Goal: Task Accomplishment & Management: Complete application form

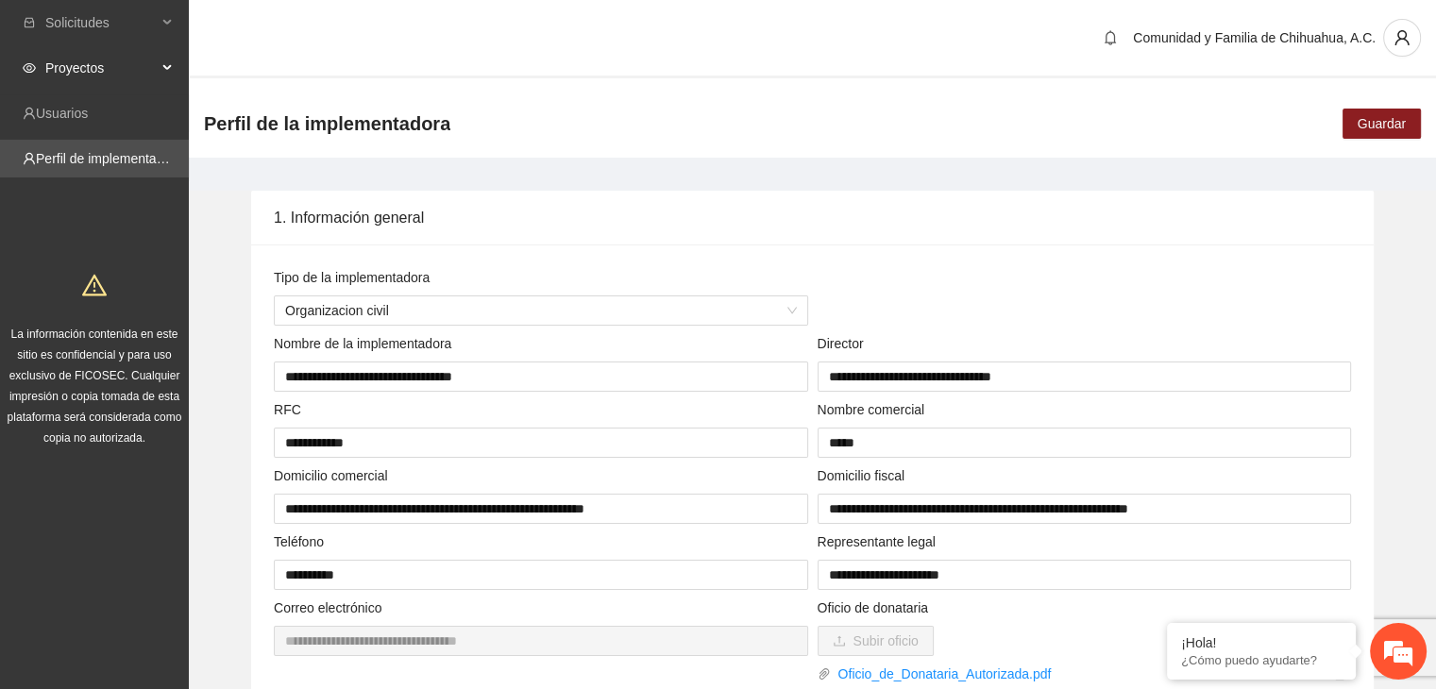
click at [91, 68] on span "Proyectos" at bounding box center [100, 68] width 111 height 38
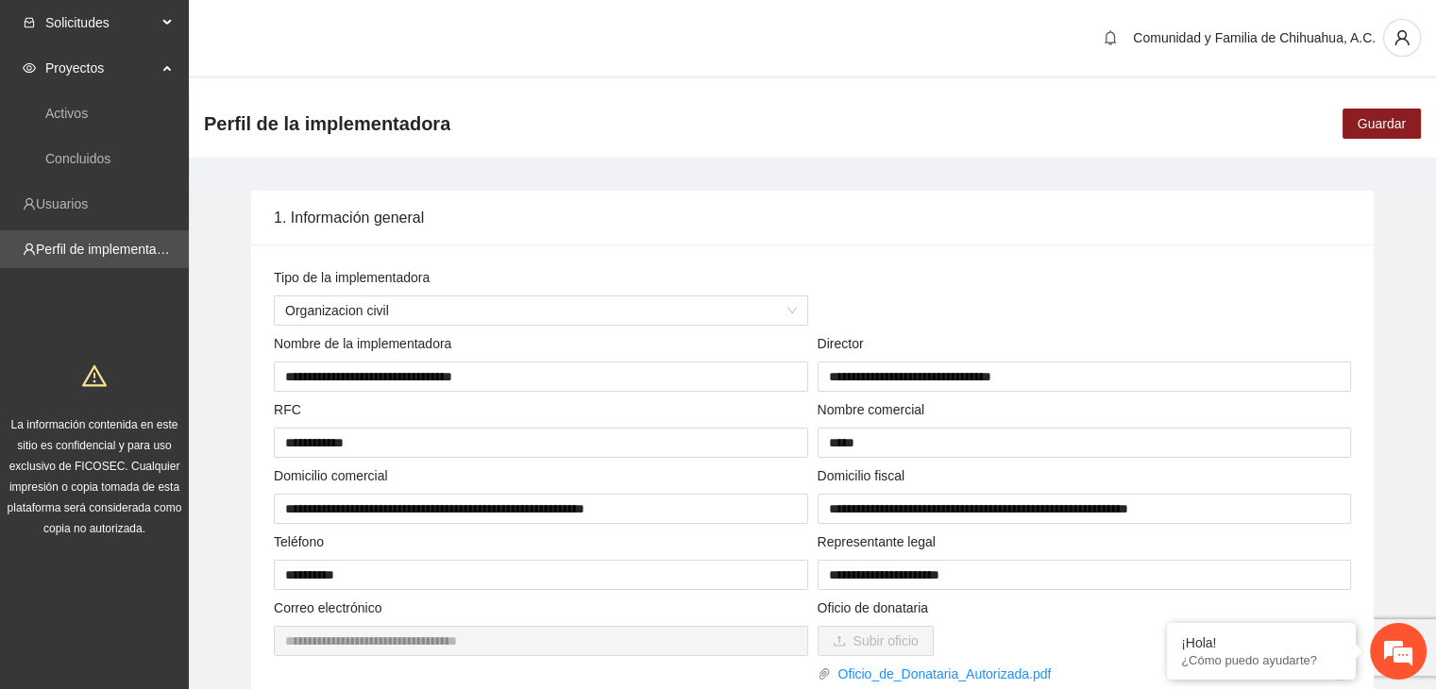
click at [124, 8] on span "Solicitudes" at bounding box center [100, 23] width 111 height 38
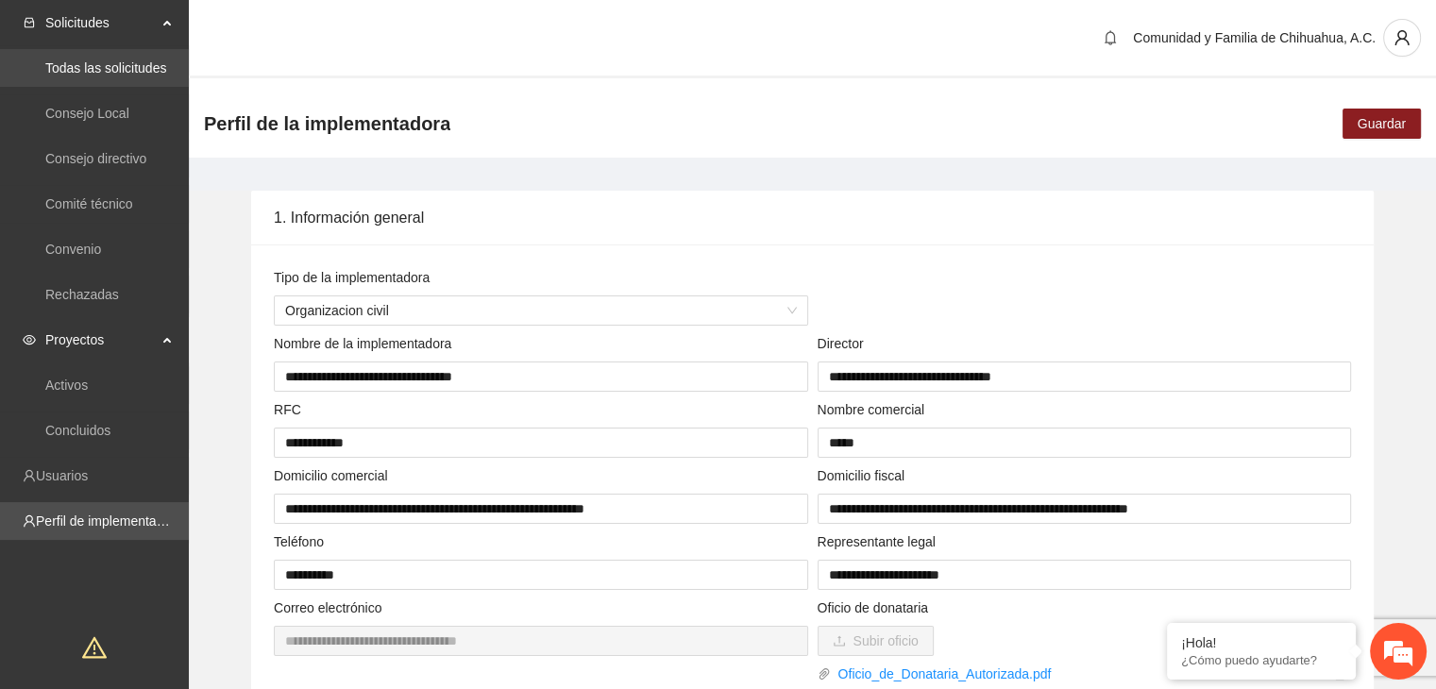
click at [102, 65] on link "Todas las solicitudes" at bounding box center [105, 67] width 121 height 15
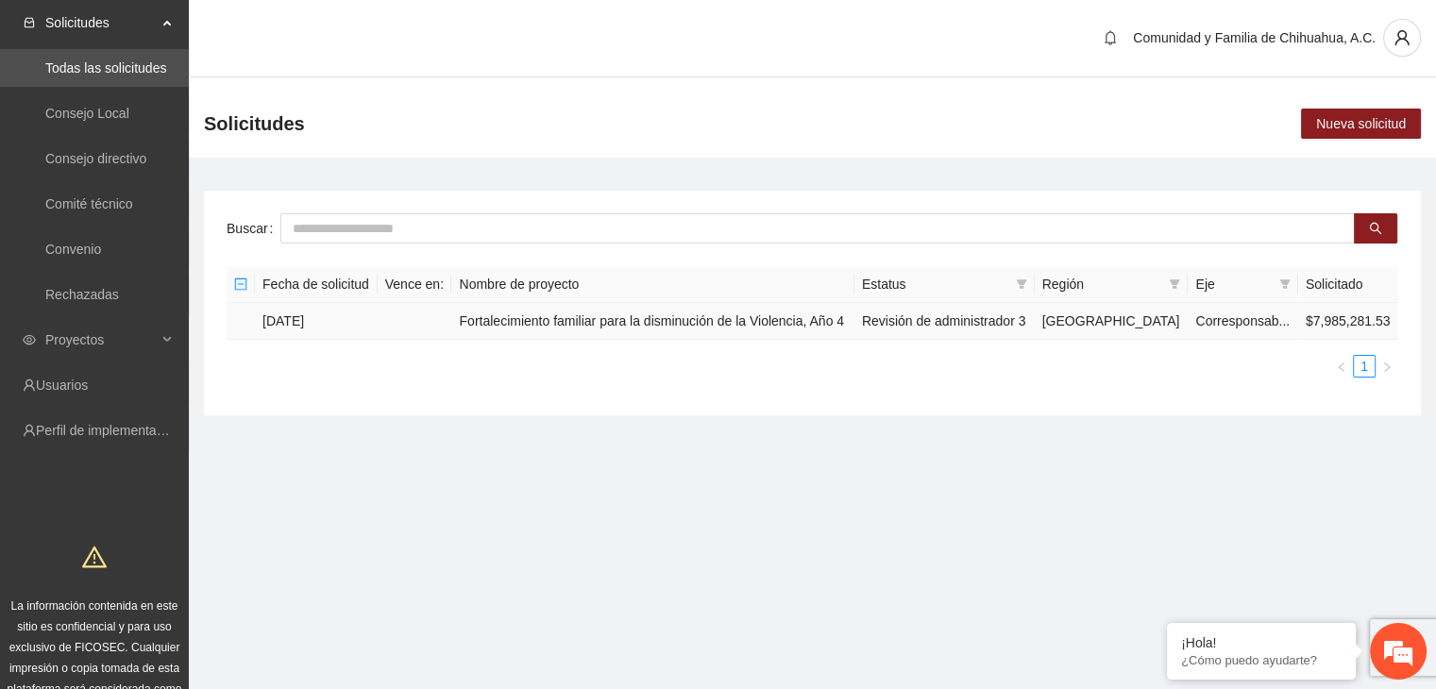
click at [654, 323] on td "Fortalecimiento familiar para la disminución de la Violencia, Año 4" at bounding box center [652, 321] width 402 height 37
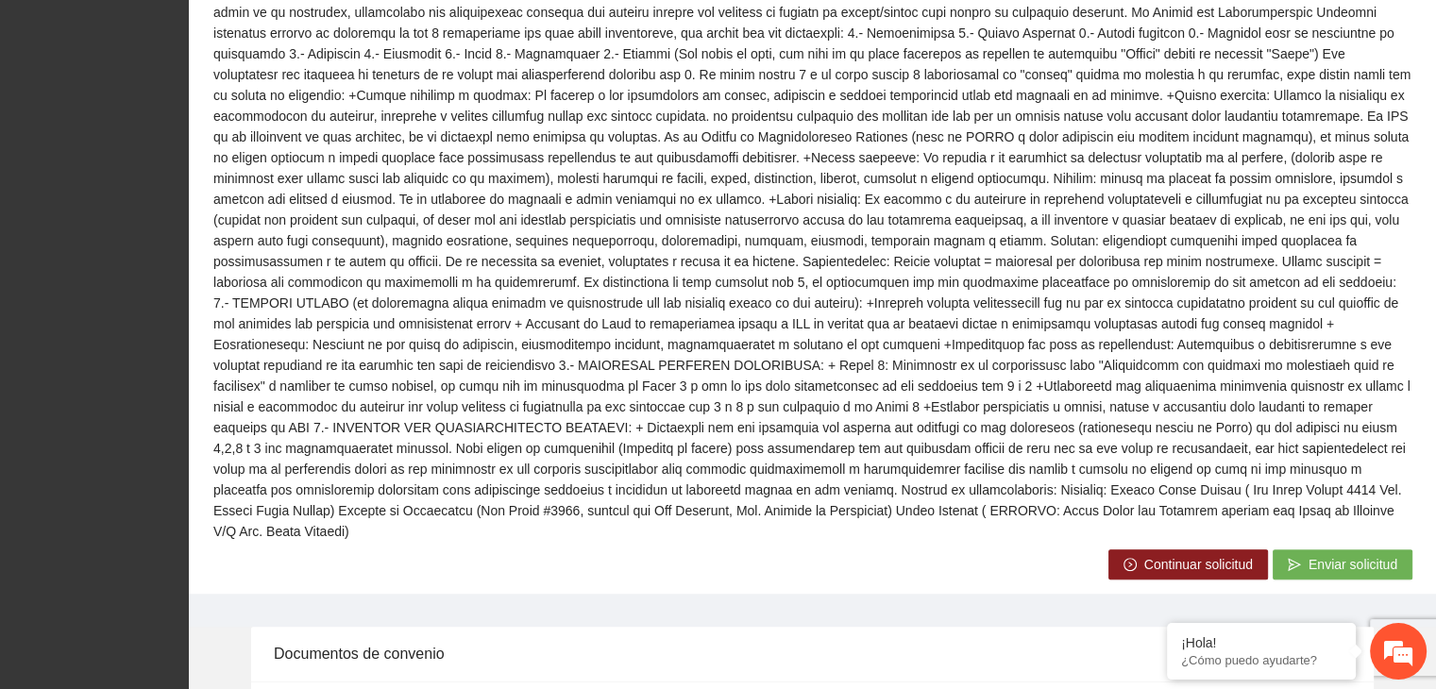
scroll to position [763, 0]
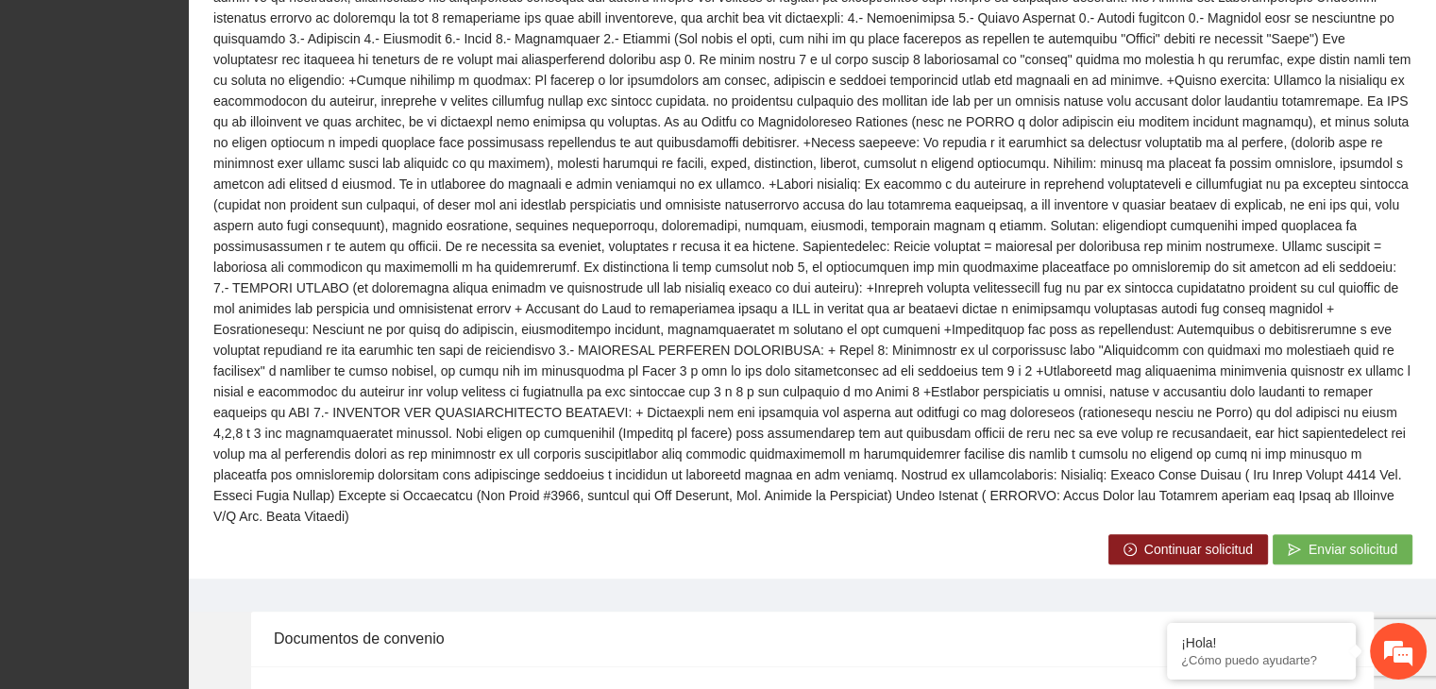
click at [1130, 543] on icon "right-circle" at bounding box center [1130, 549] width 13 height 13
click at [1166, 539] on span "Continuar solicitud" at bounding box center [1199, 549] width 109 height 21
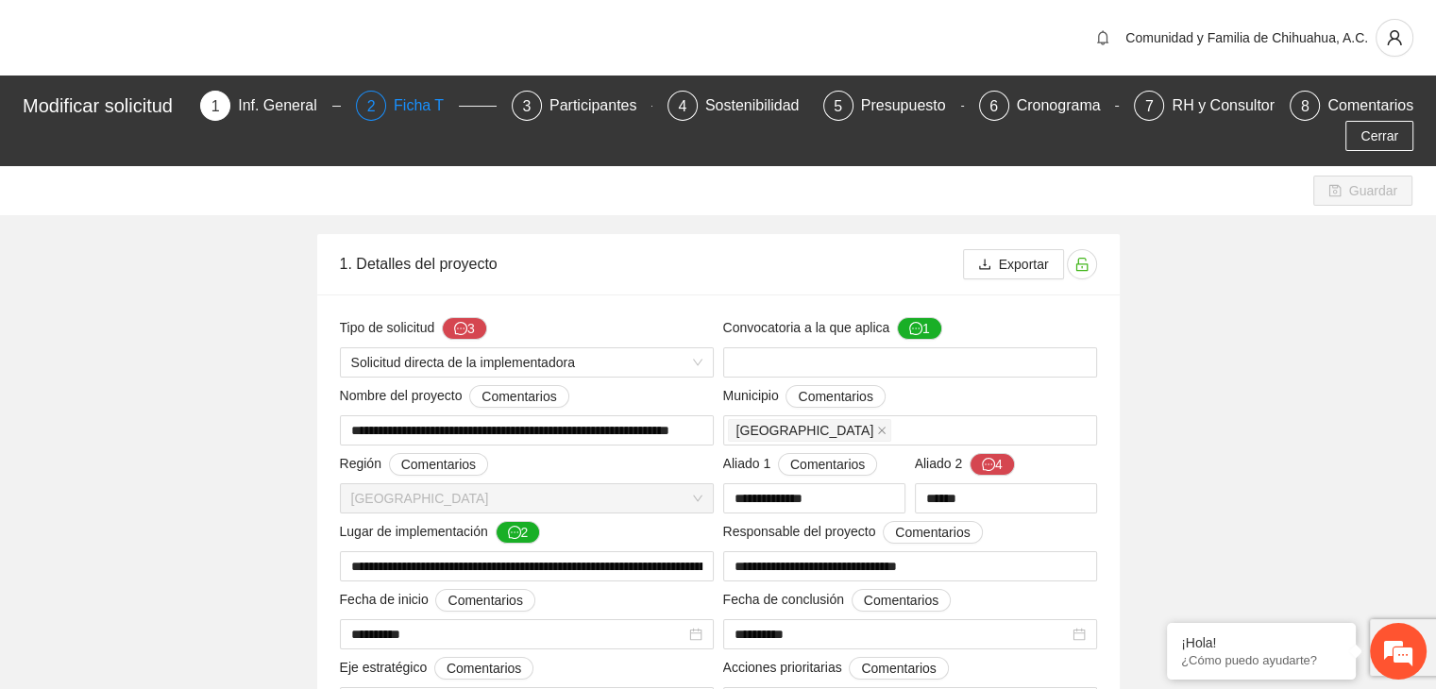
click at [386, 114] on div "2" at bounding box center [371, 106] width 30 height 30
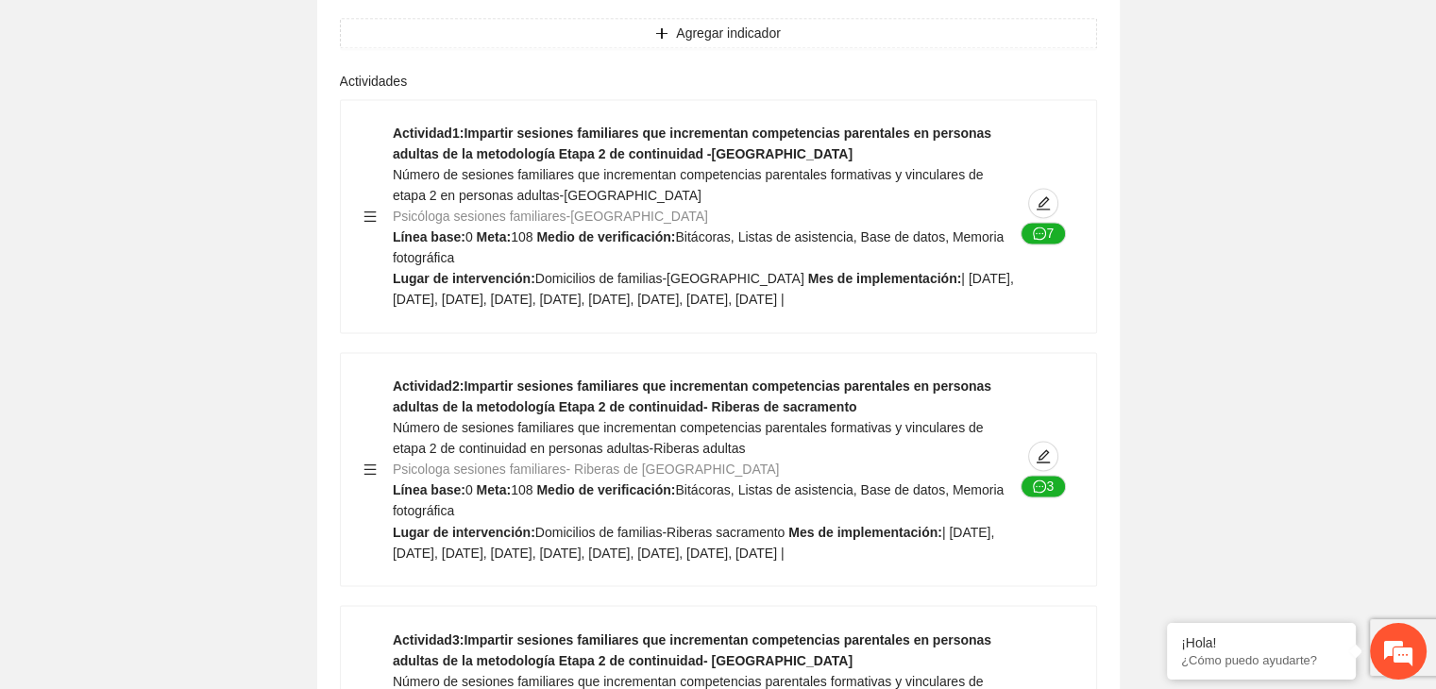
scroll to position [31830, 0]
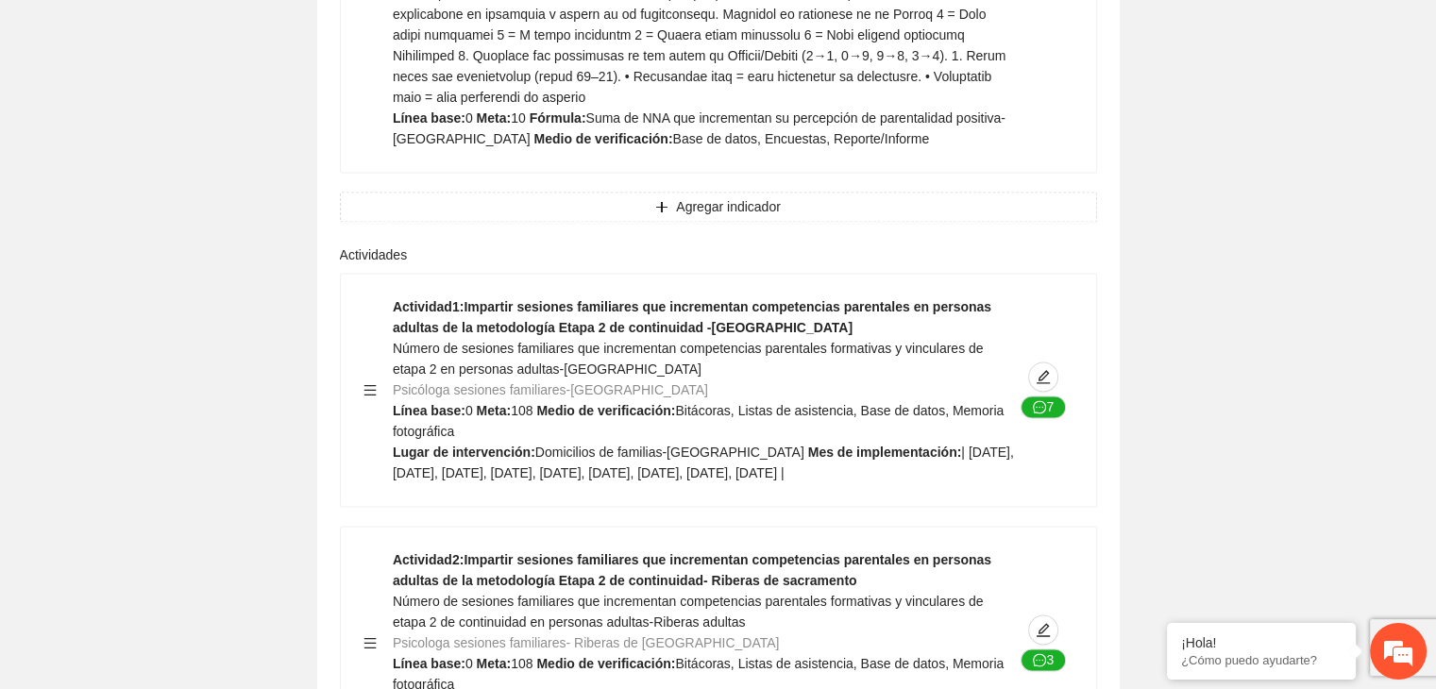
scroll to position [31641, 0]
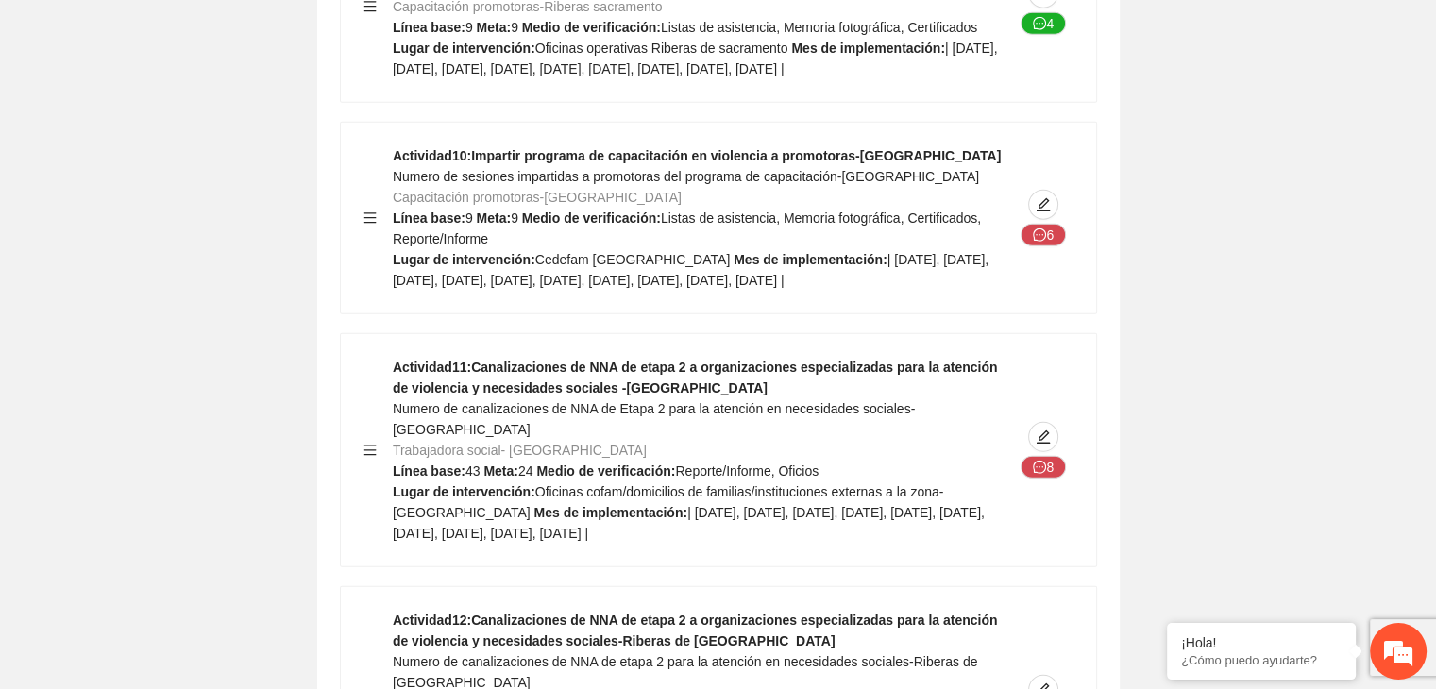
scroll to position [33870, 0]
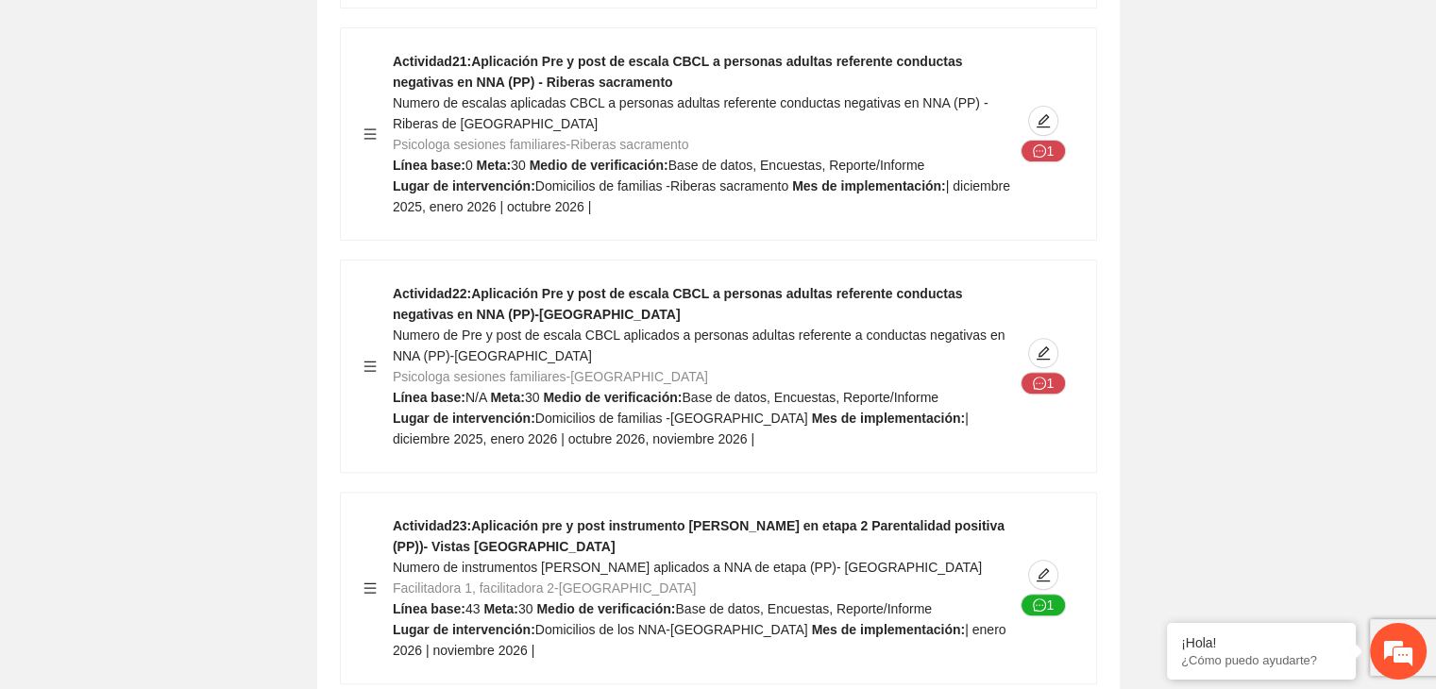
scroll to position [36476, 0]
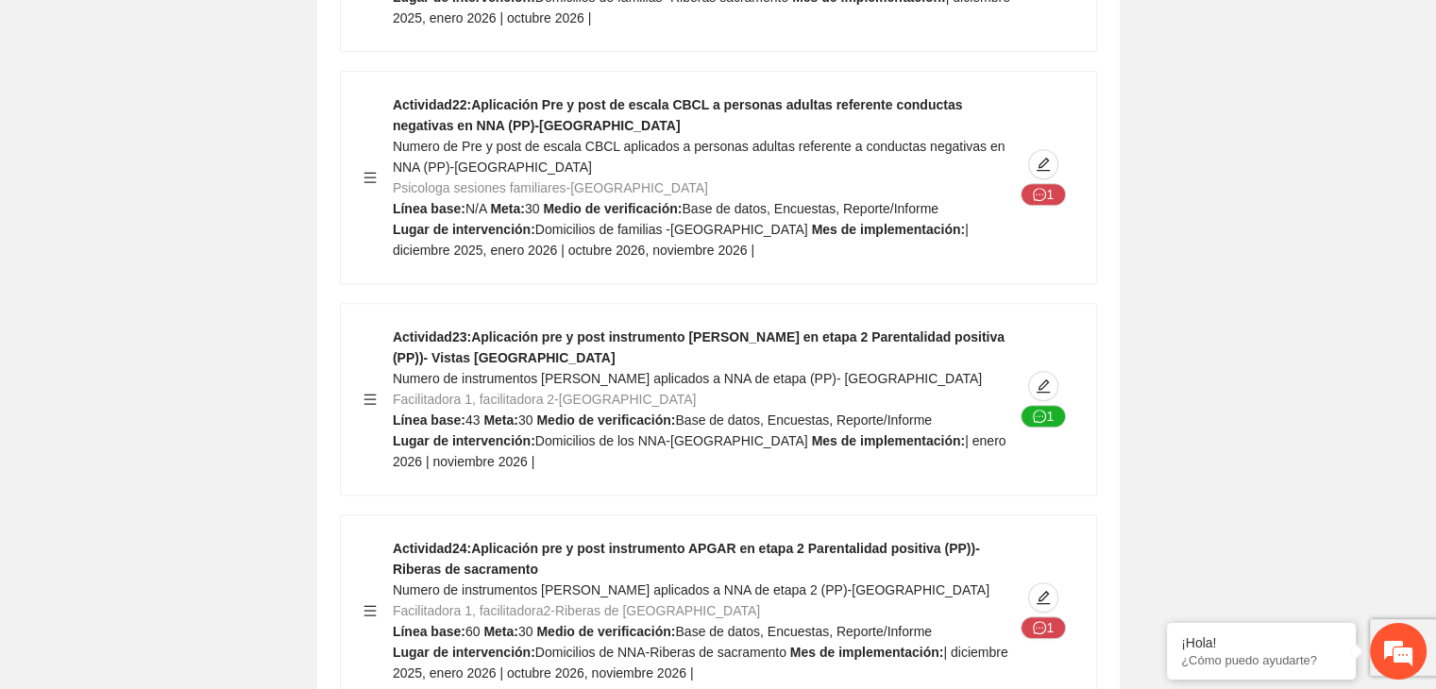
scroll to position [36665, 0]
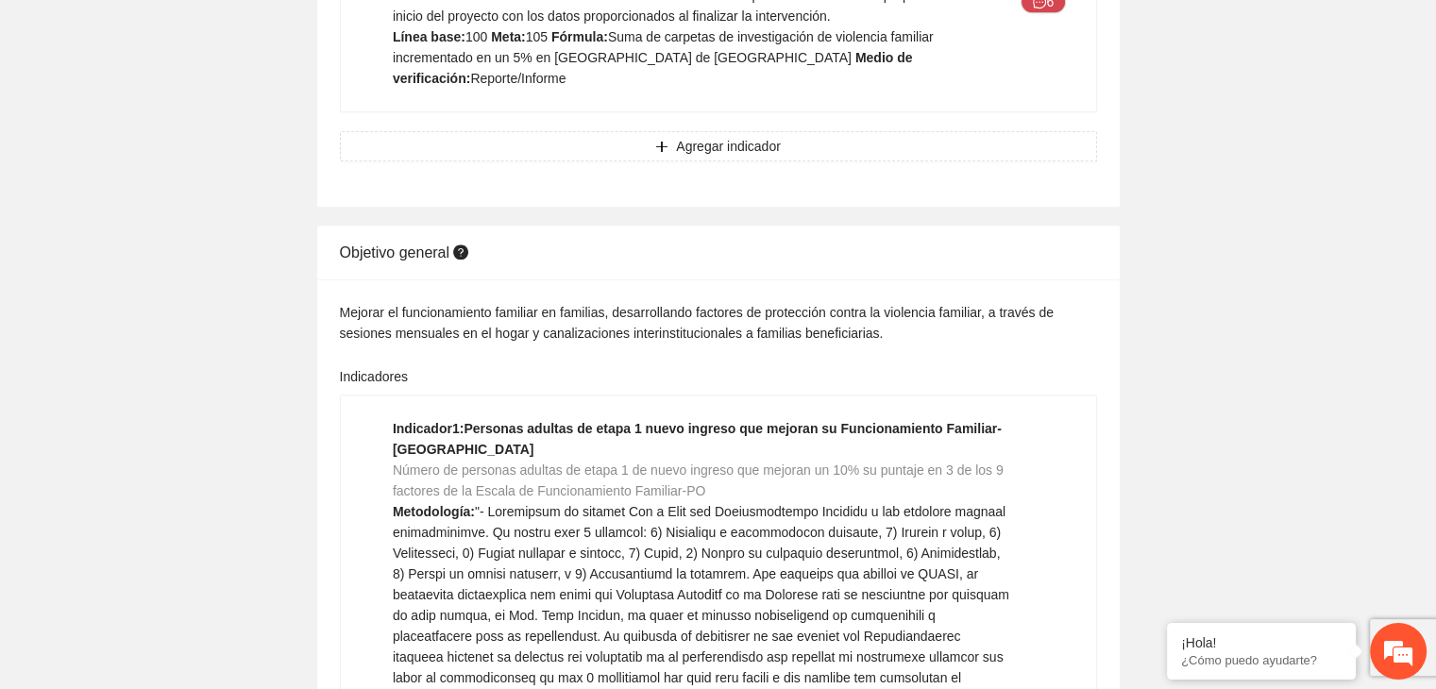
scroll to position [0, 0]
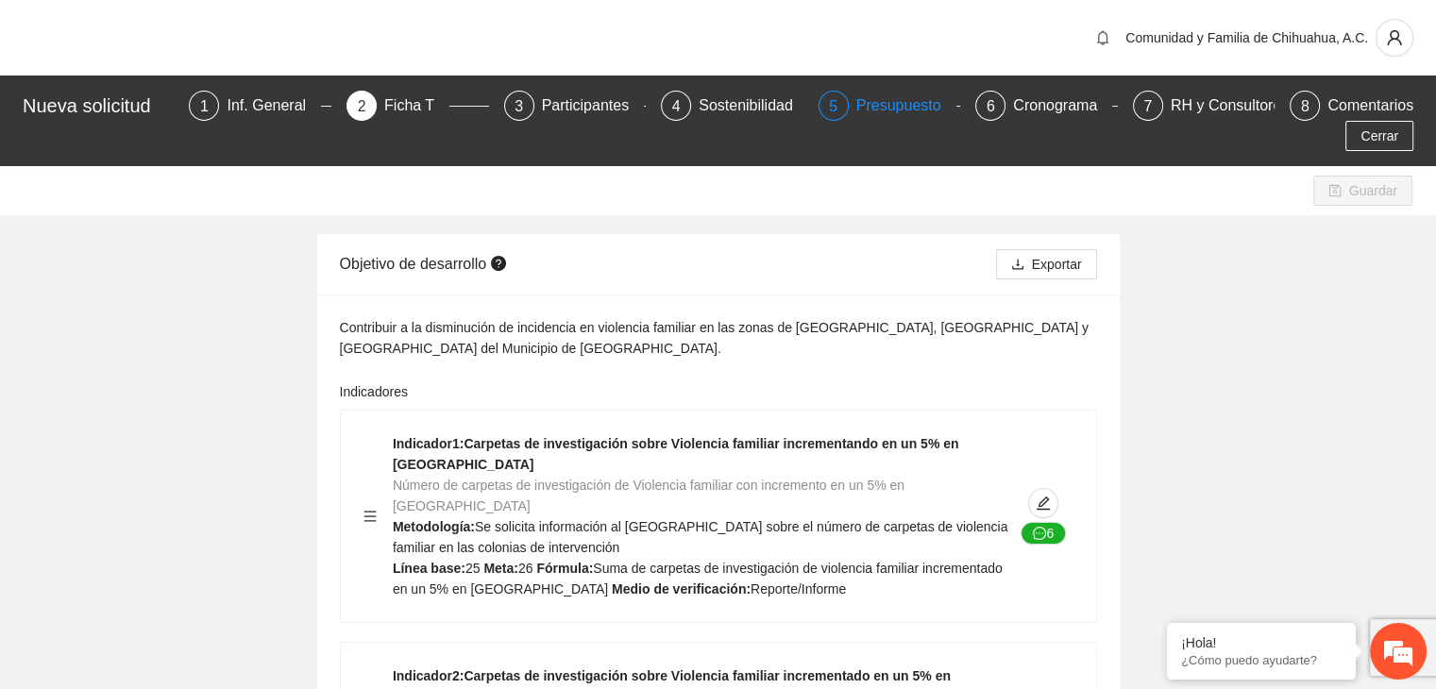
click at [857, 106] on div "Presupuesto" at bounding box center [907, 106] width 100 height 30
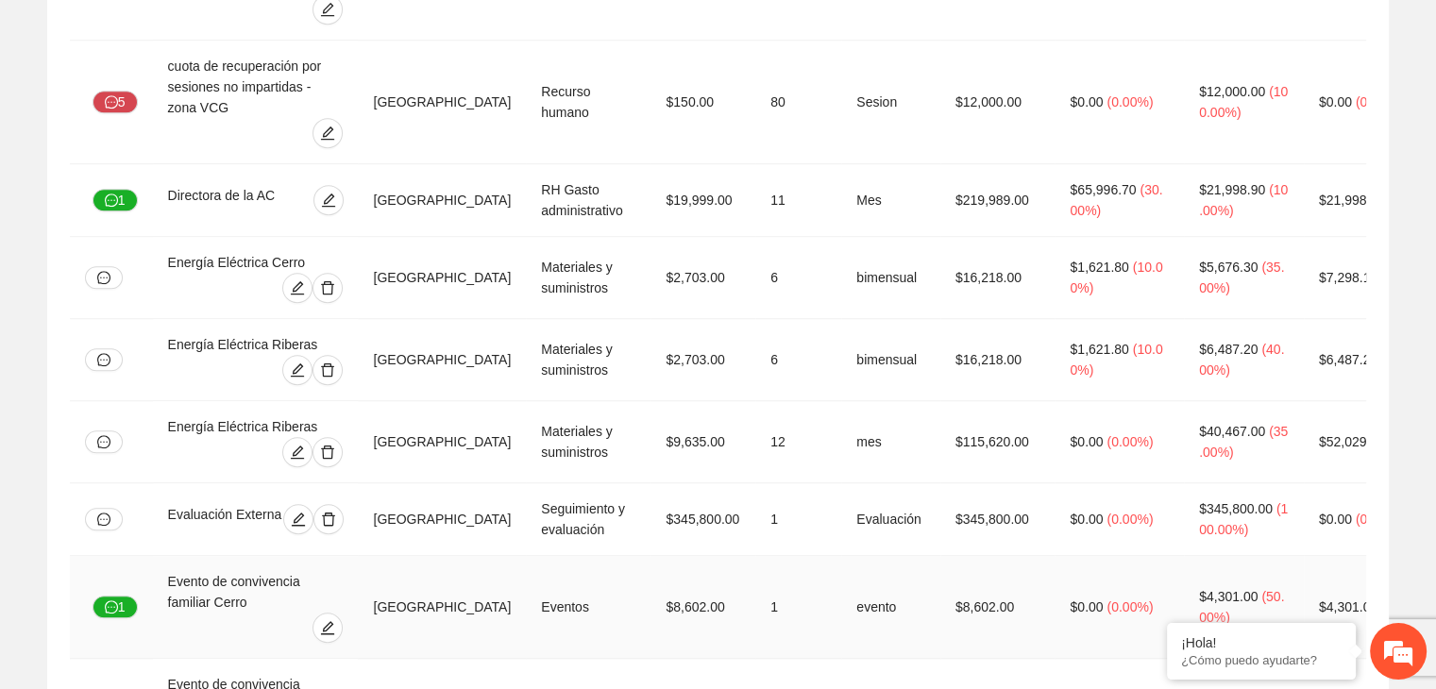
scroll to position [1473, 0]
click at [335, 445] on icon "delete" at bounding box center [327, 452] width 15 height 15
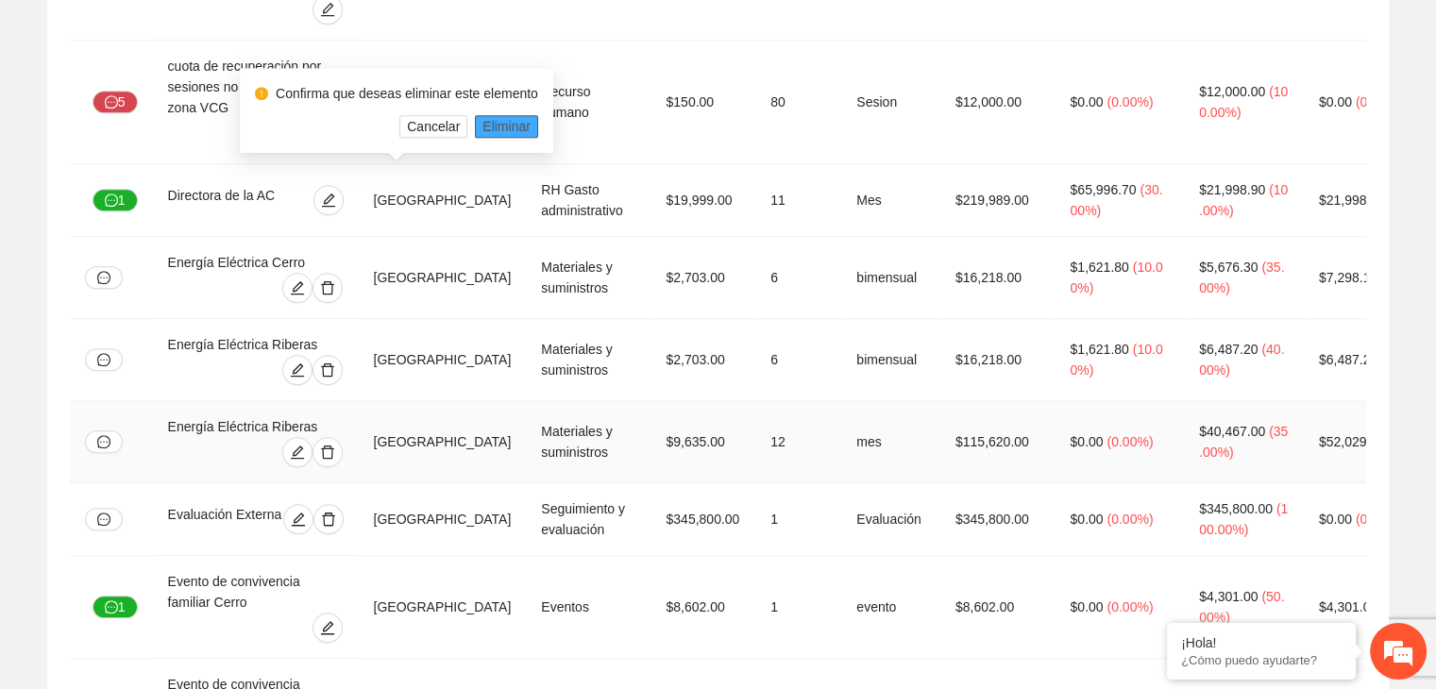
click at [517, 127] on span "Eliminar" at bounding box center [507, 126] width 48 height 21
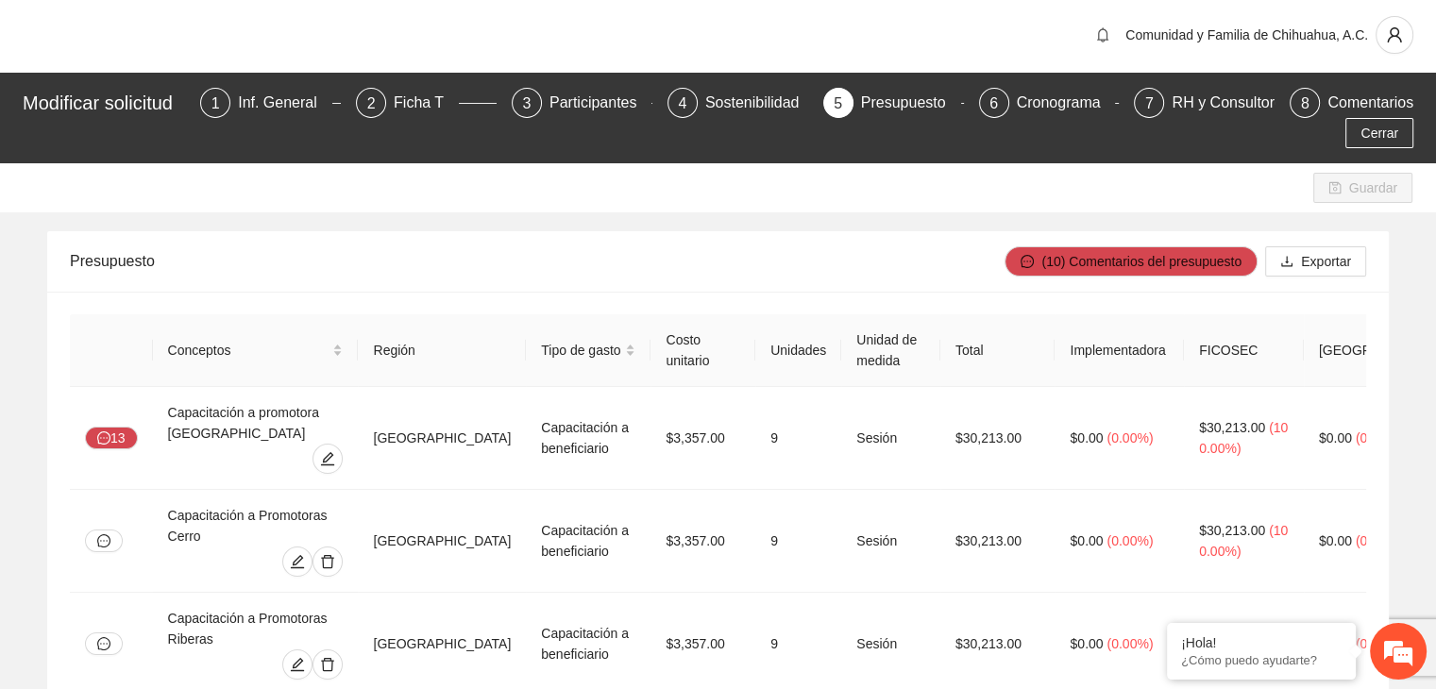
scroll to position [0, 0]
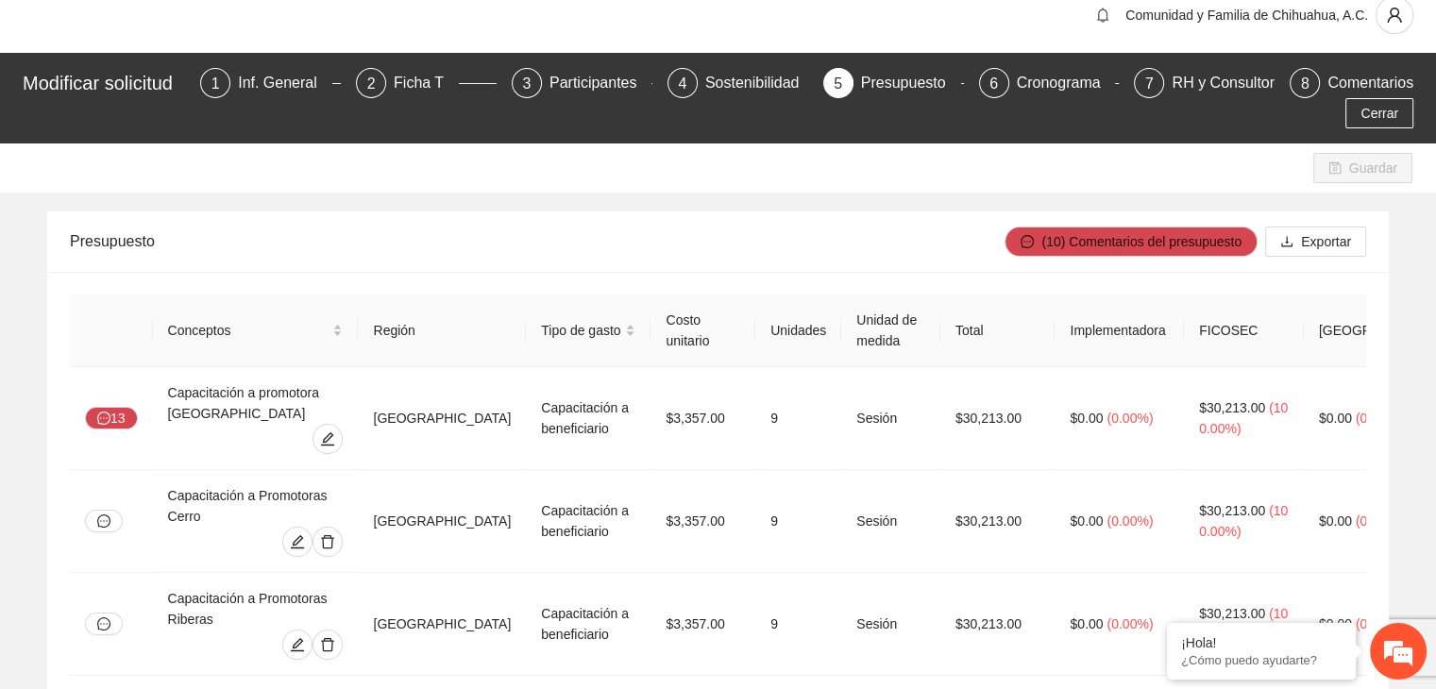
click at [517, 127] on div "Cerrar" at bounding box center [718, 113] width 1400 height 30
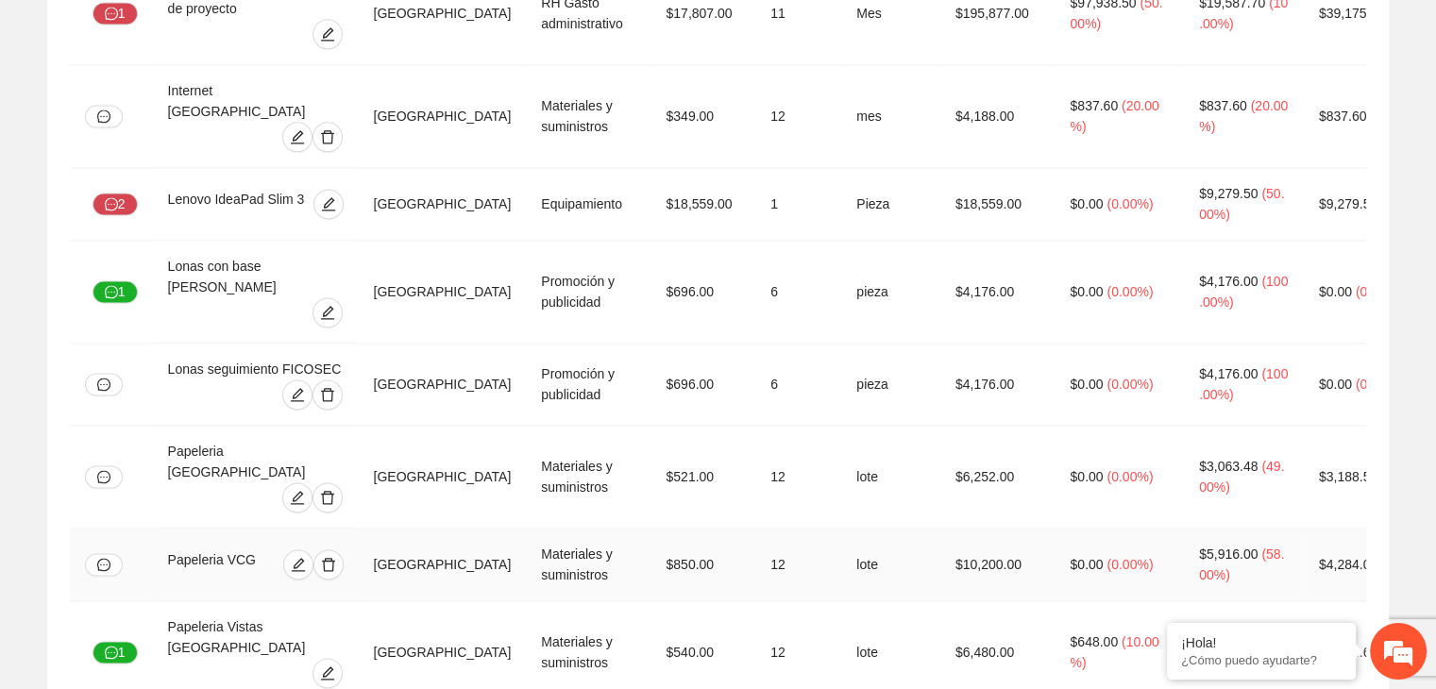
scroll to position [2871, 0]
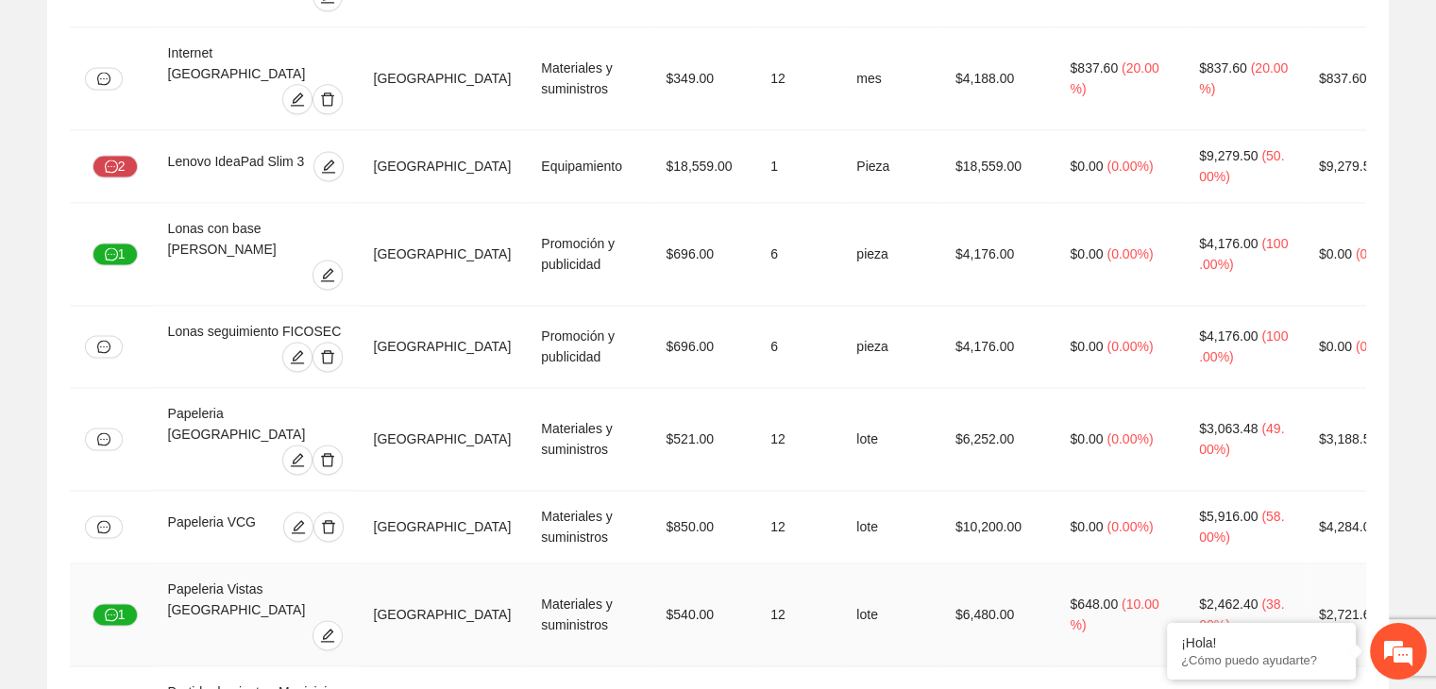
click at [526, 564] on td "Materiales y suministros" at bounding box center [588, 615] width 125 height 103
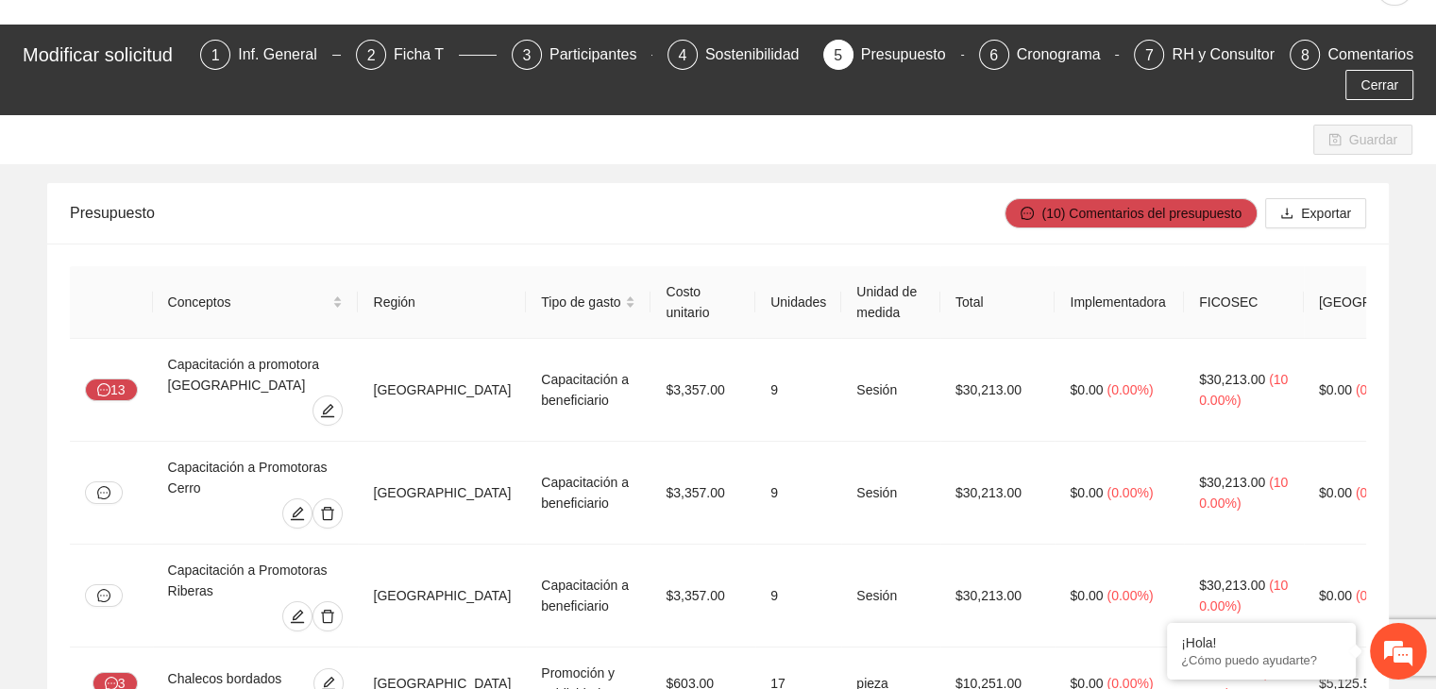
scroll to position [0, 0]
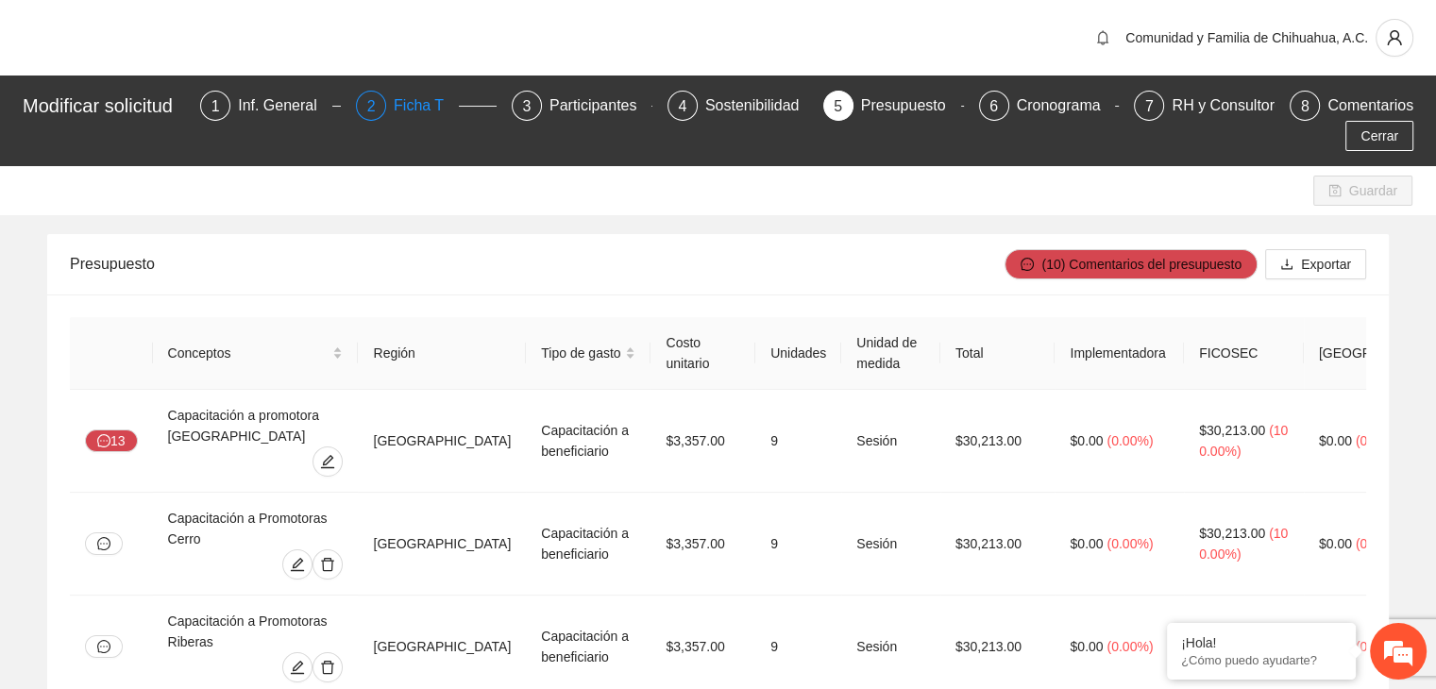
click at [427, 99] on div "Ficha T" at bounding box center [426, 106] width 65 height 30
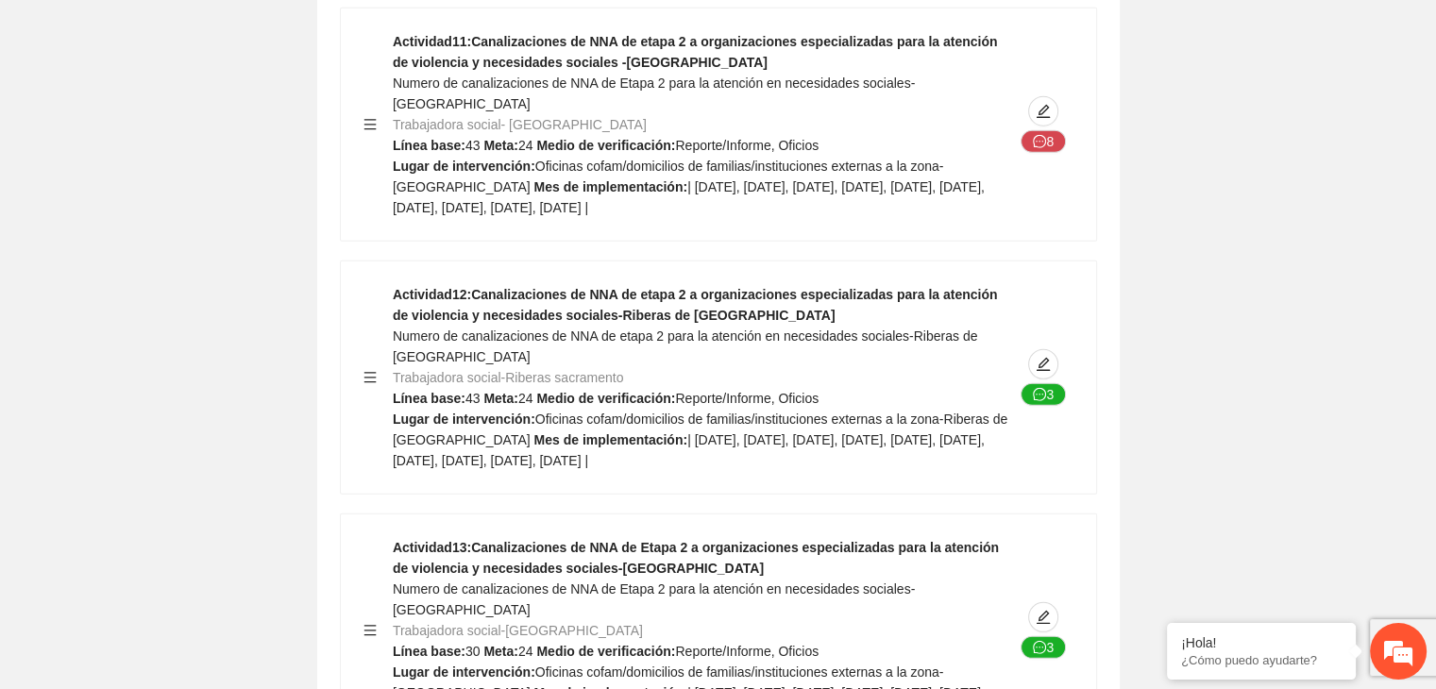
scroll to position [34382, 0]
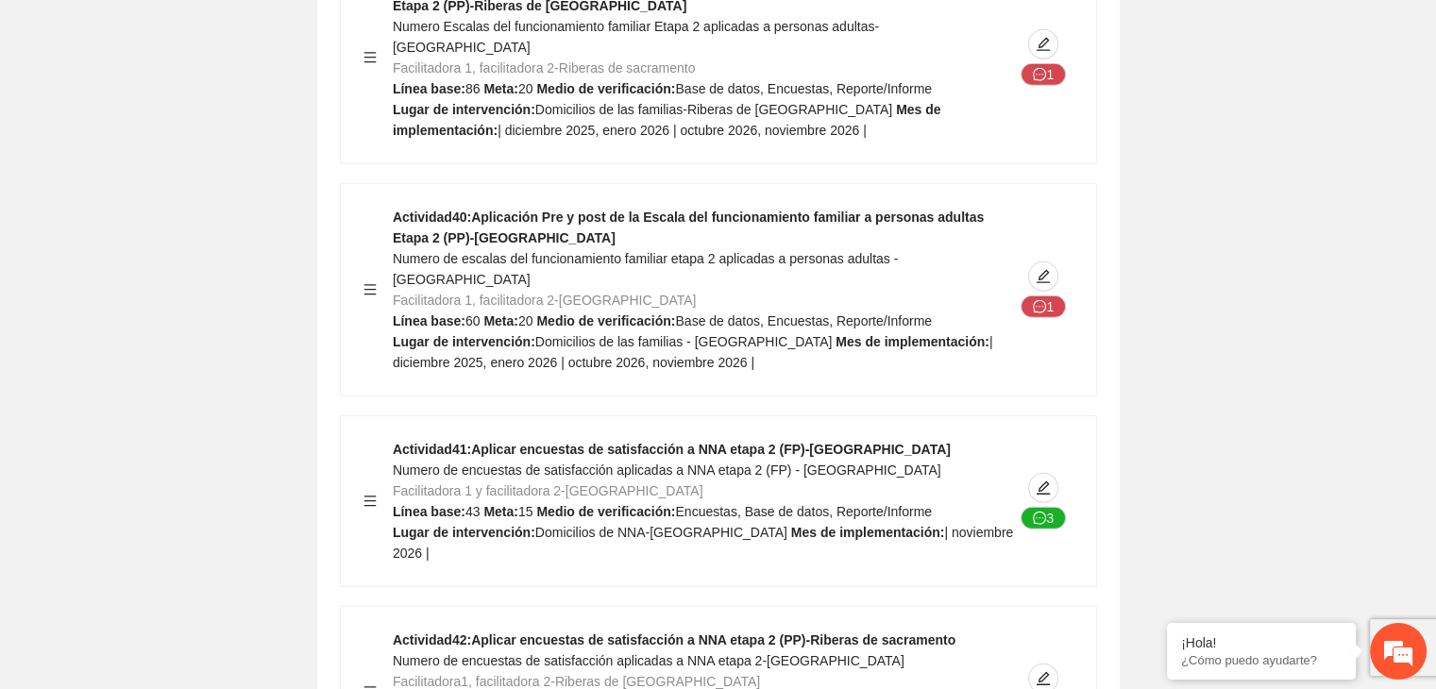
scroll to position [40917, 0]
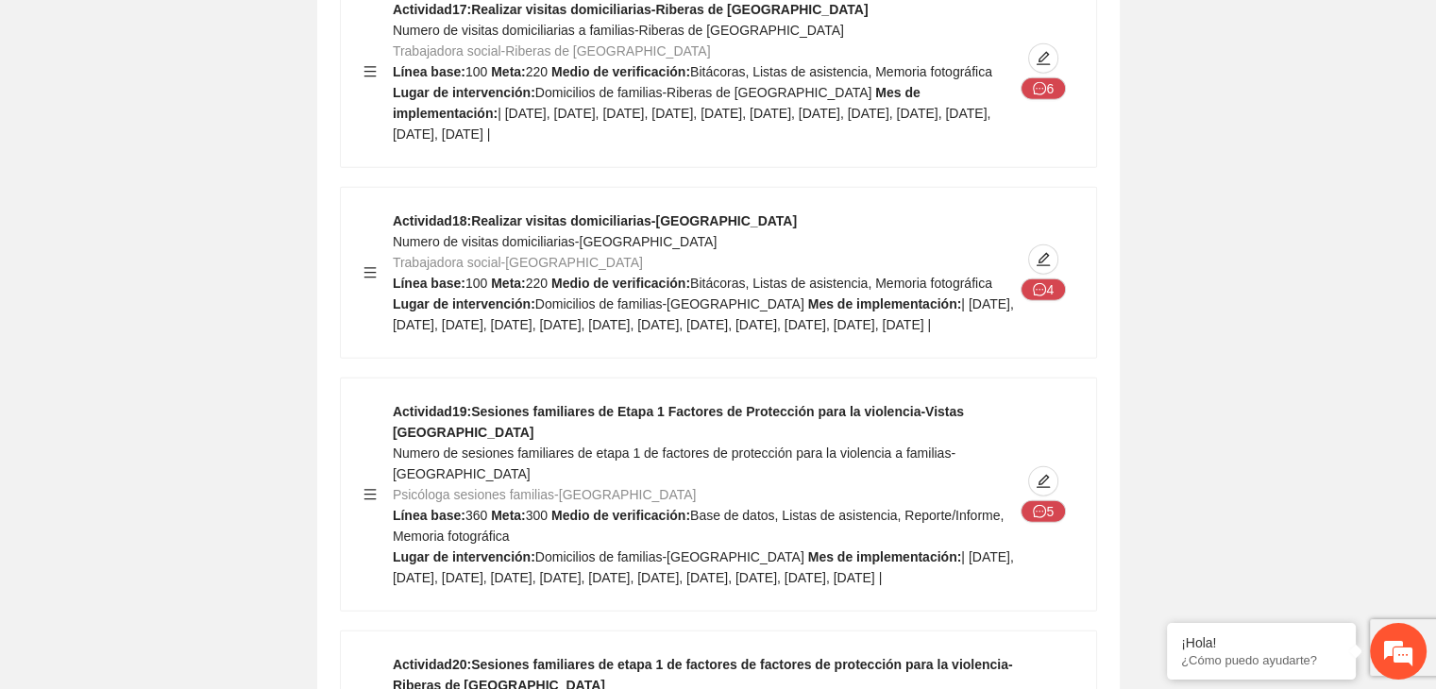
scroll to position [0, 0]
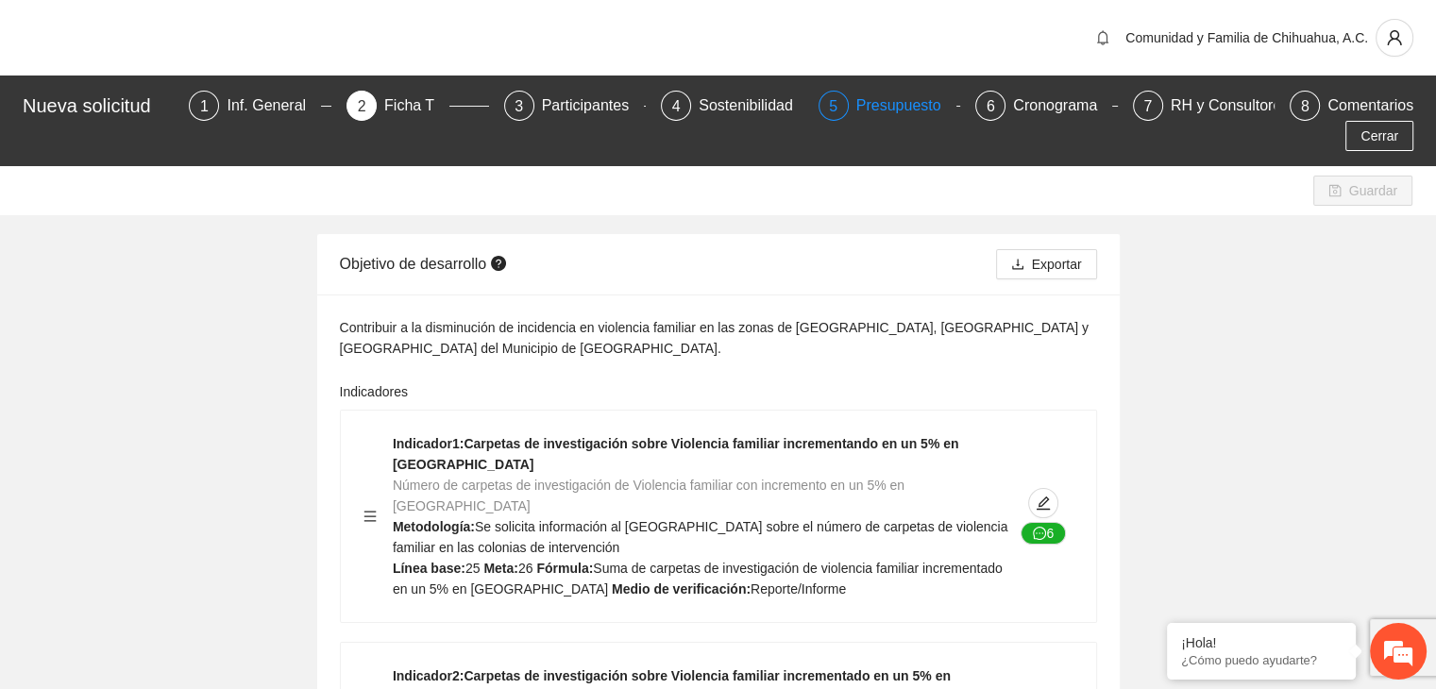
click at [857, 111] on div "Presupuesto" at bounding box center [907, 106] width 100 height 30
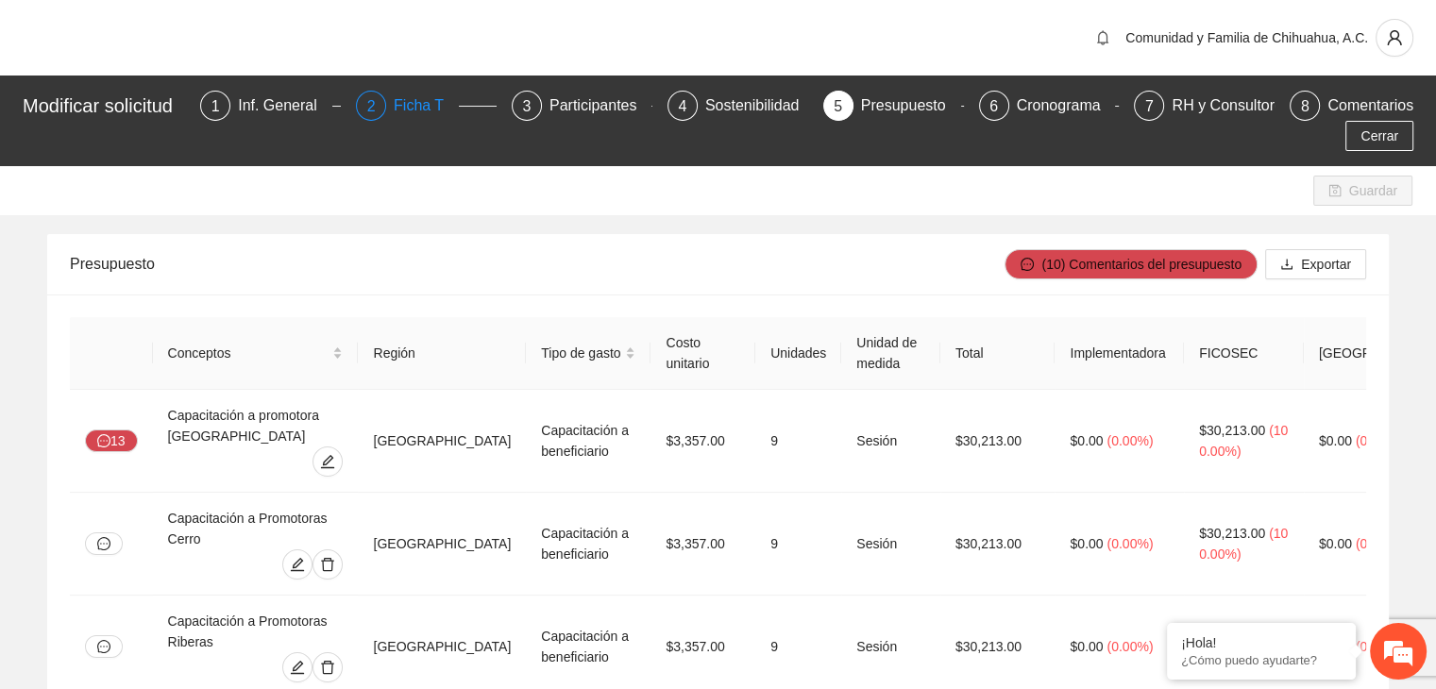
click at [413, 100] on div "Ficha T" at bounding box center [426, 106] width 65 height 30
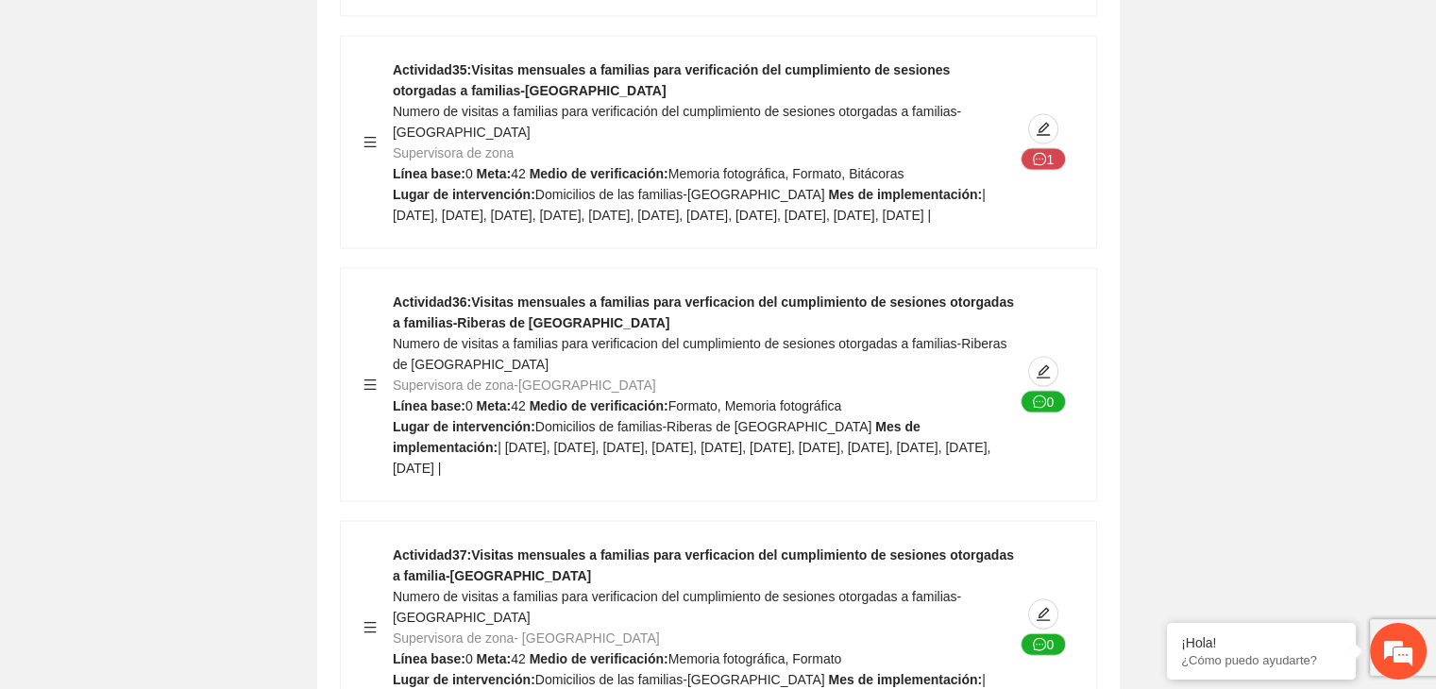
scroll to position [39833, 0]
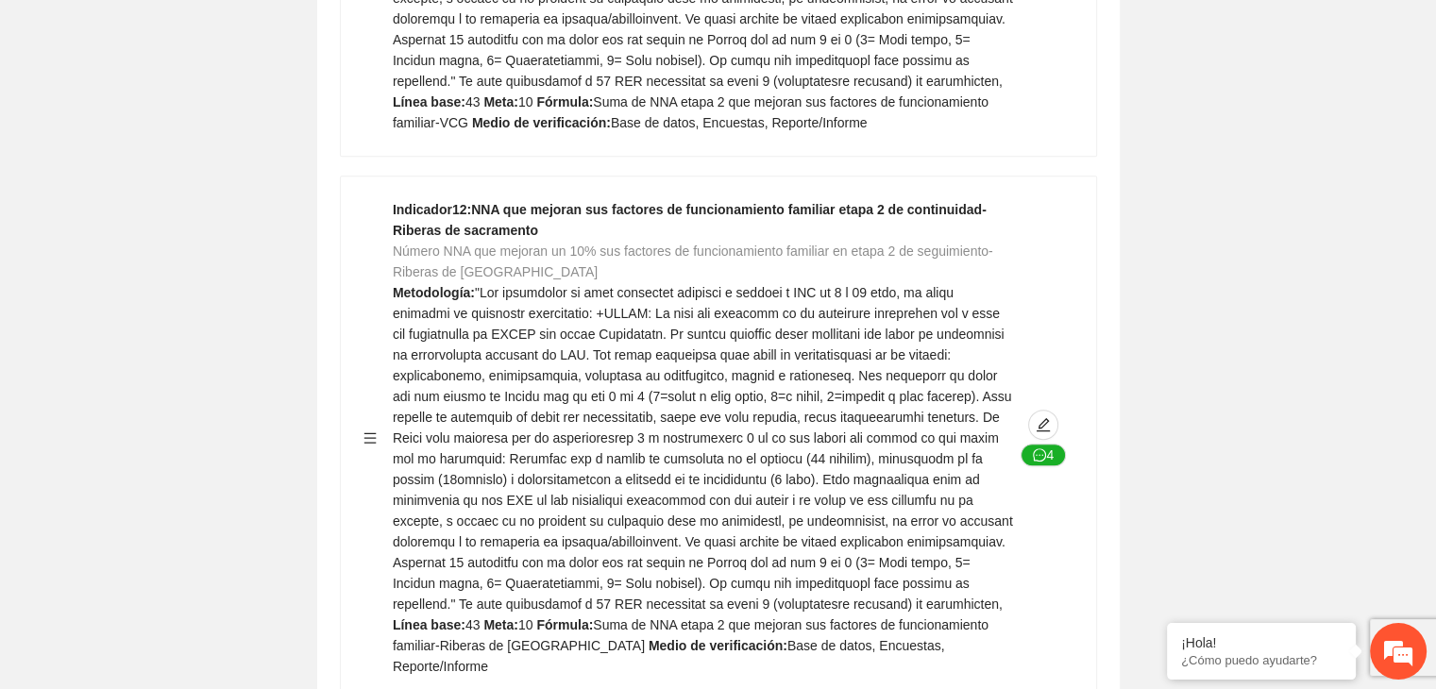
scroll to position [0, 0]
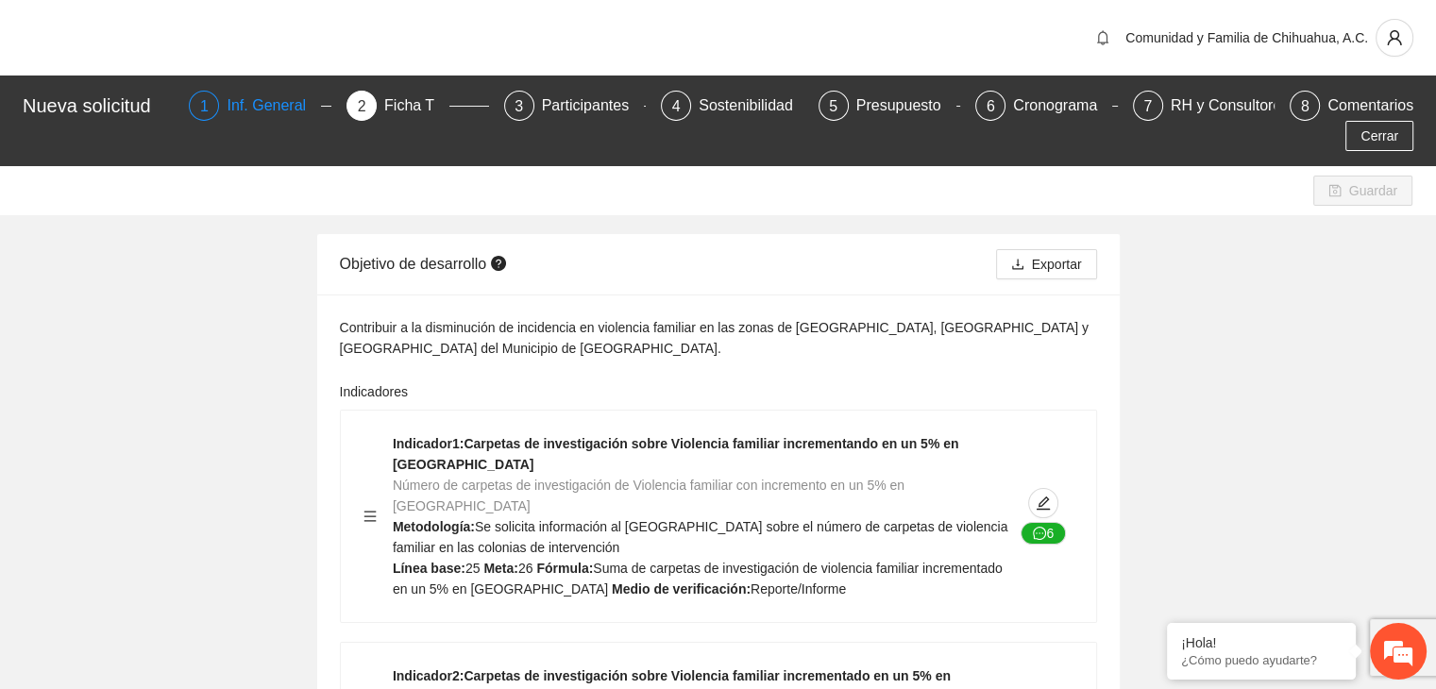
click at [227, 107] on div "Inf. General" at bounding box center [274, 106] width 94 height 30
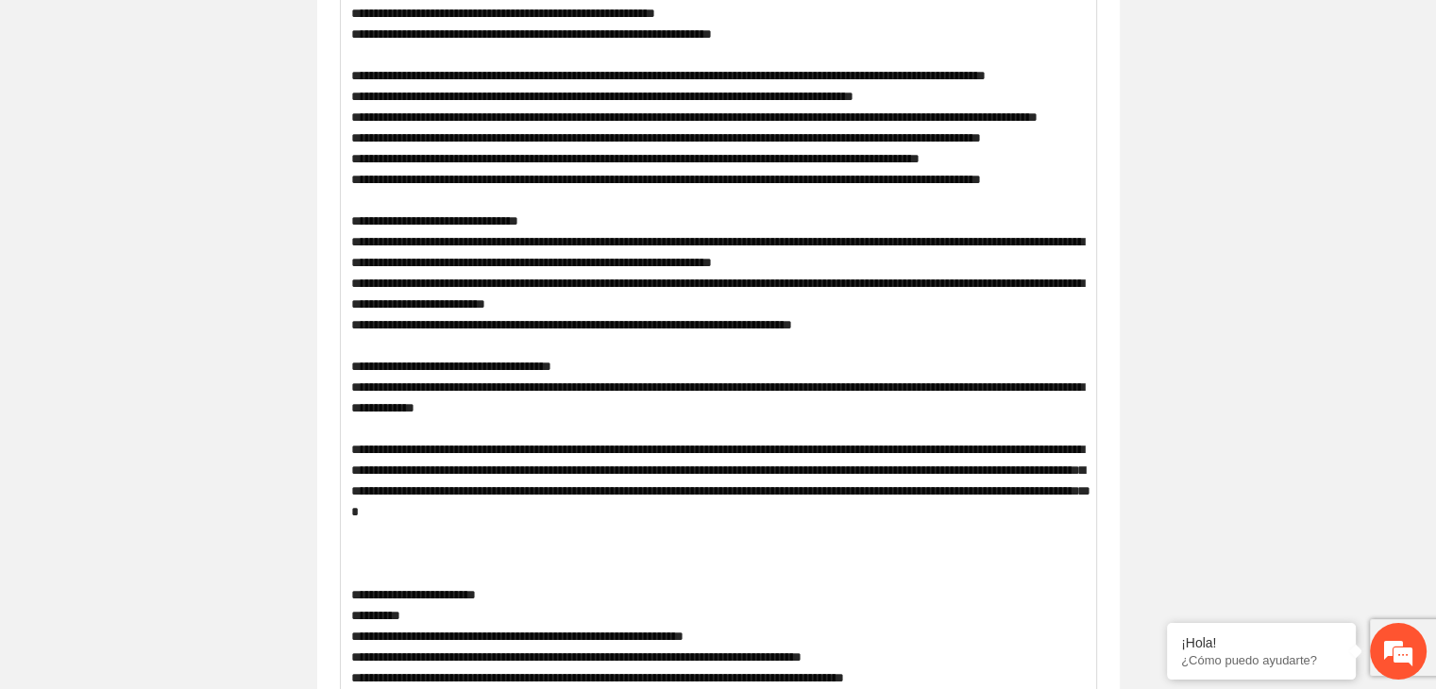
scroll to position [94, 0]
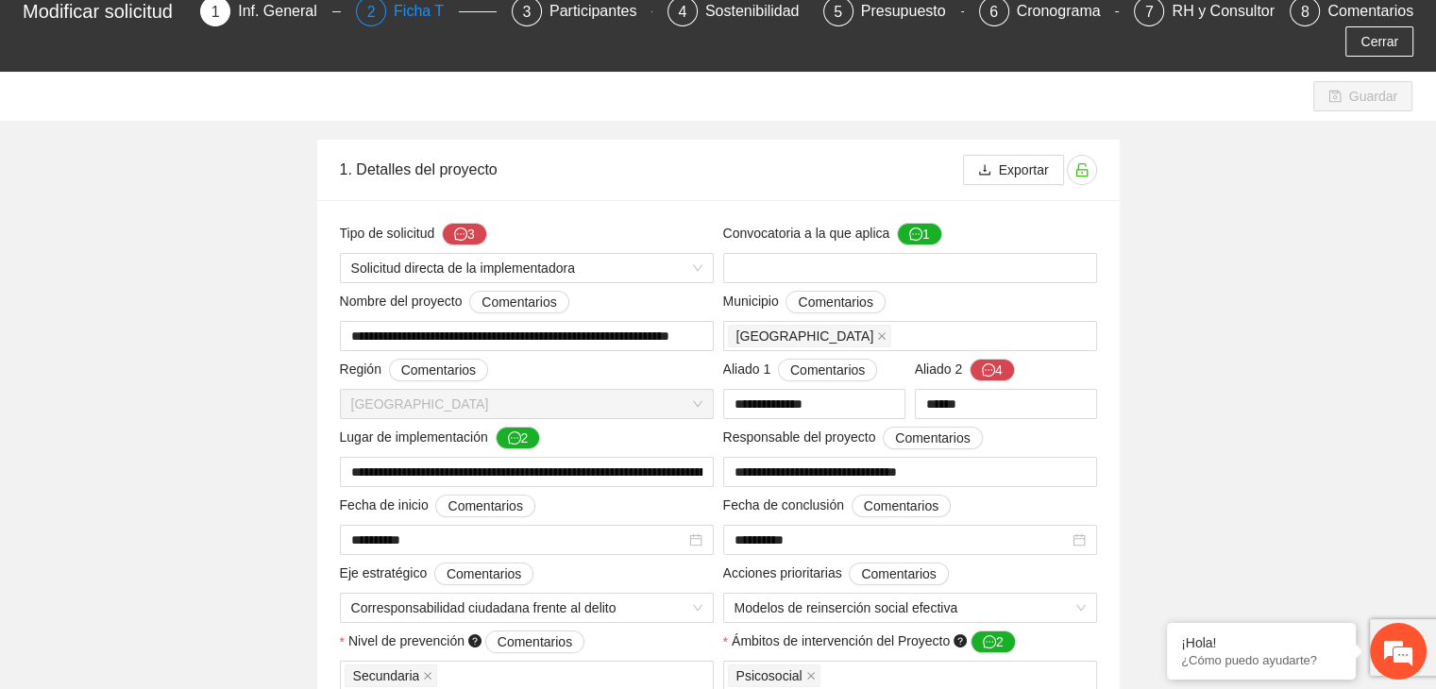
click at [418, 22] on div "Ficha T" at bounding box center [426, 11] width 65 height 30
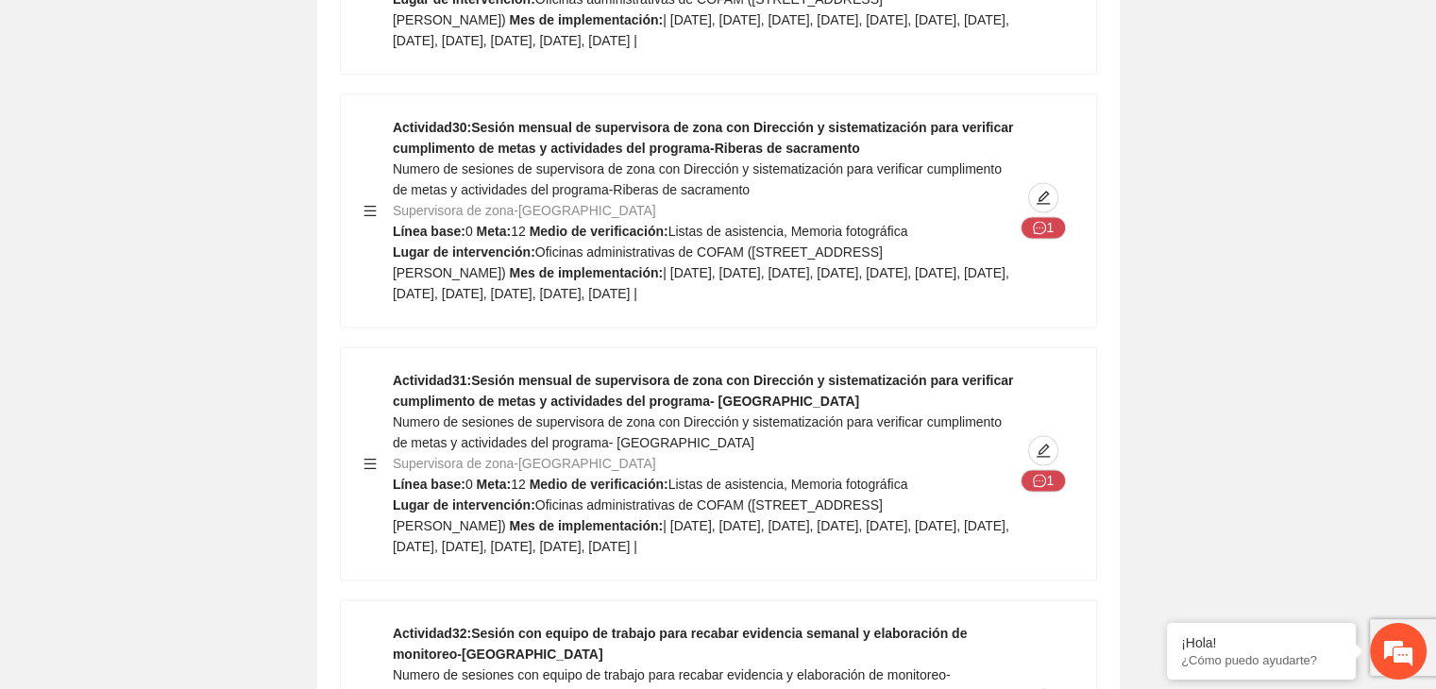
scroll to position [38563, 0]
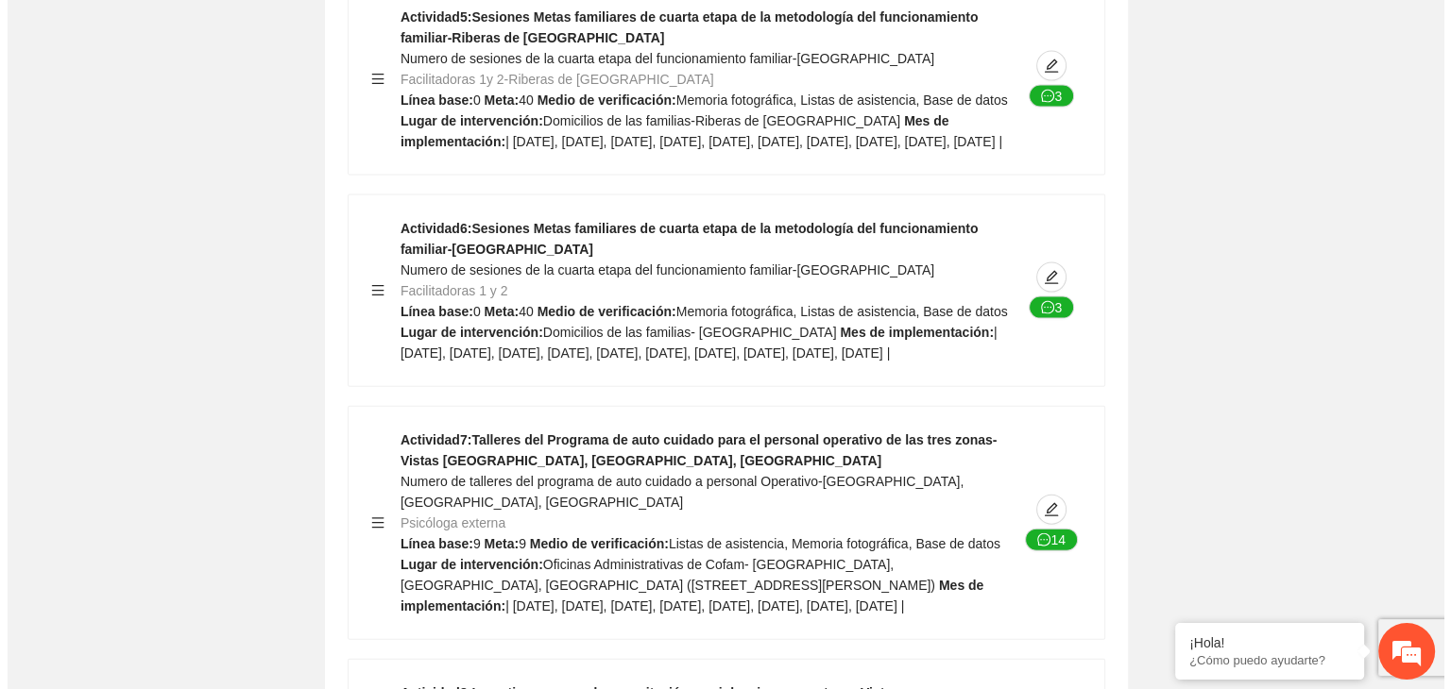
scroll to position [32859, 0]
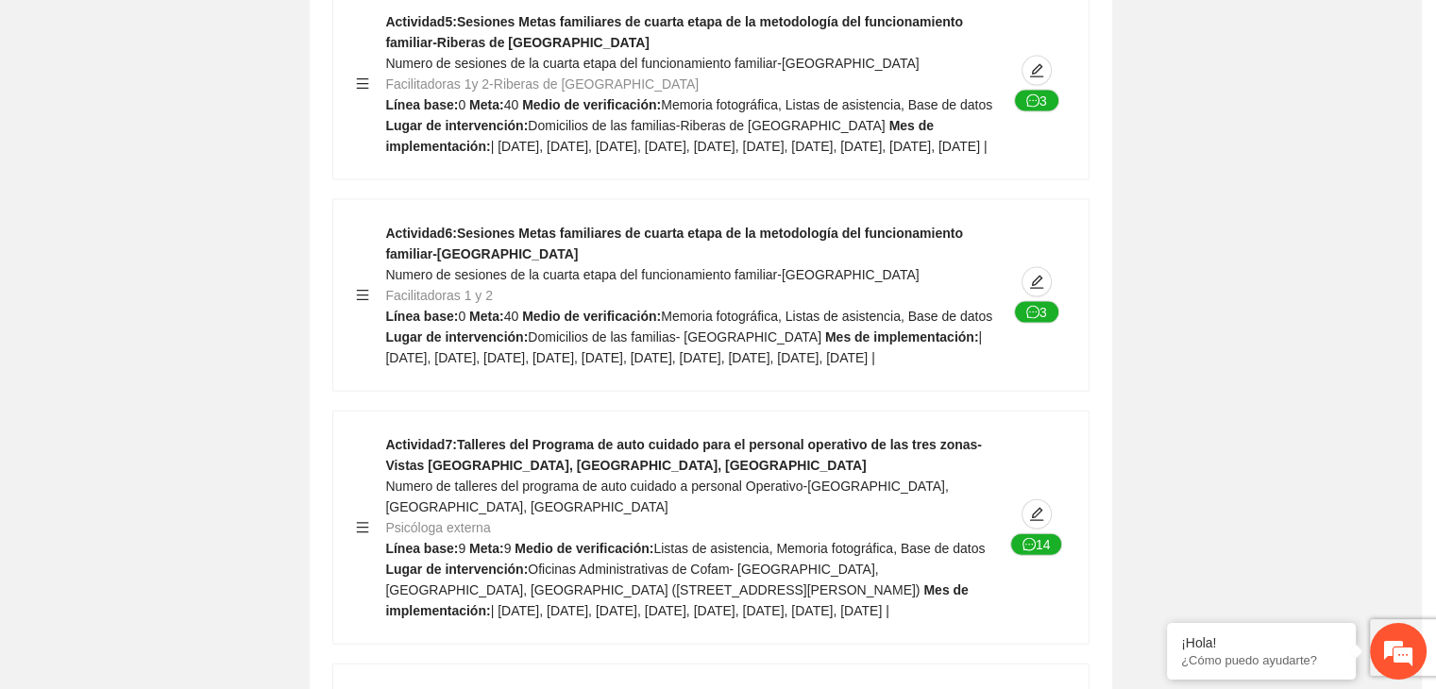
type textarea "**********"
type input "**********"
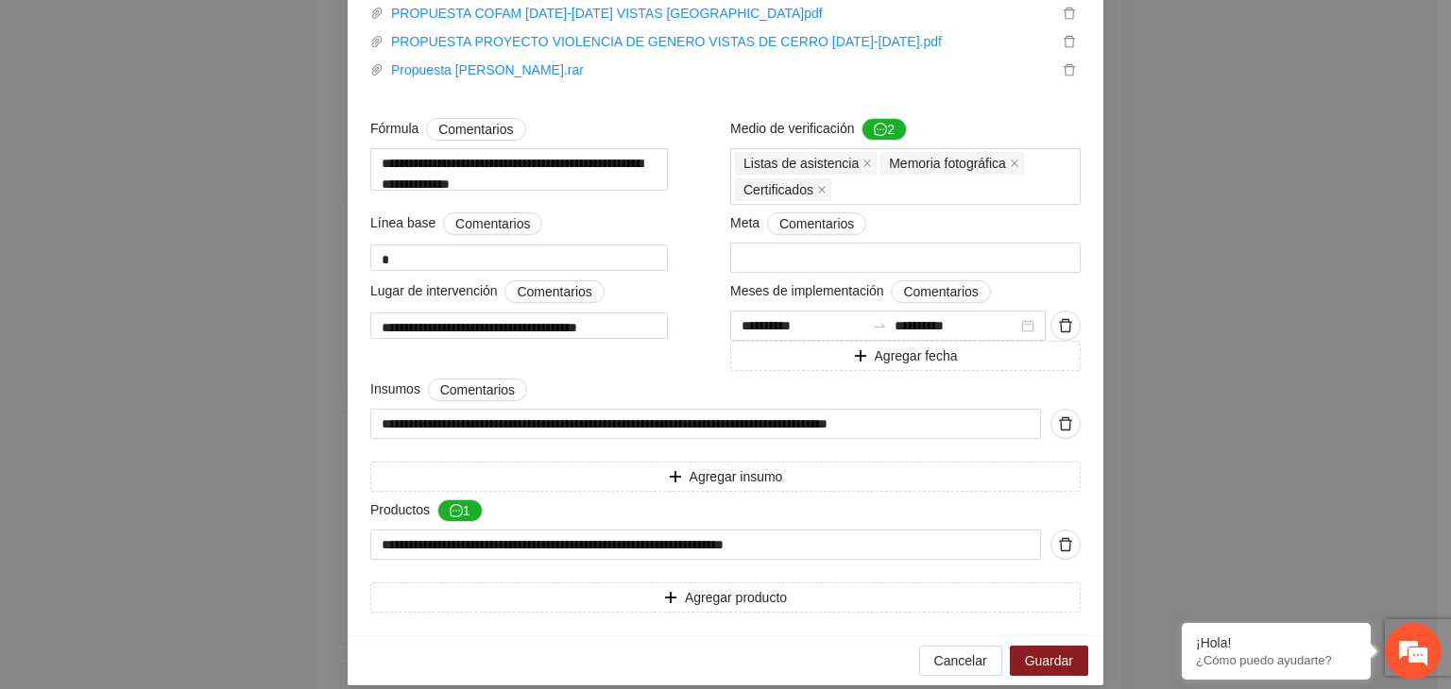
scroll to position [966, 0]
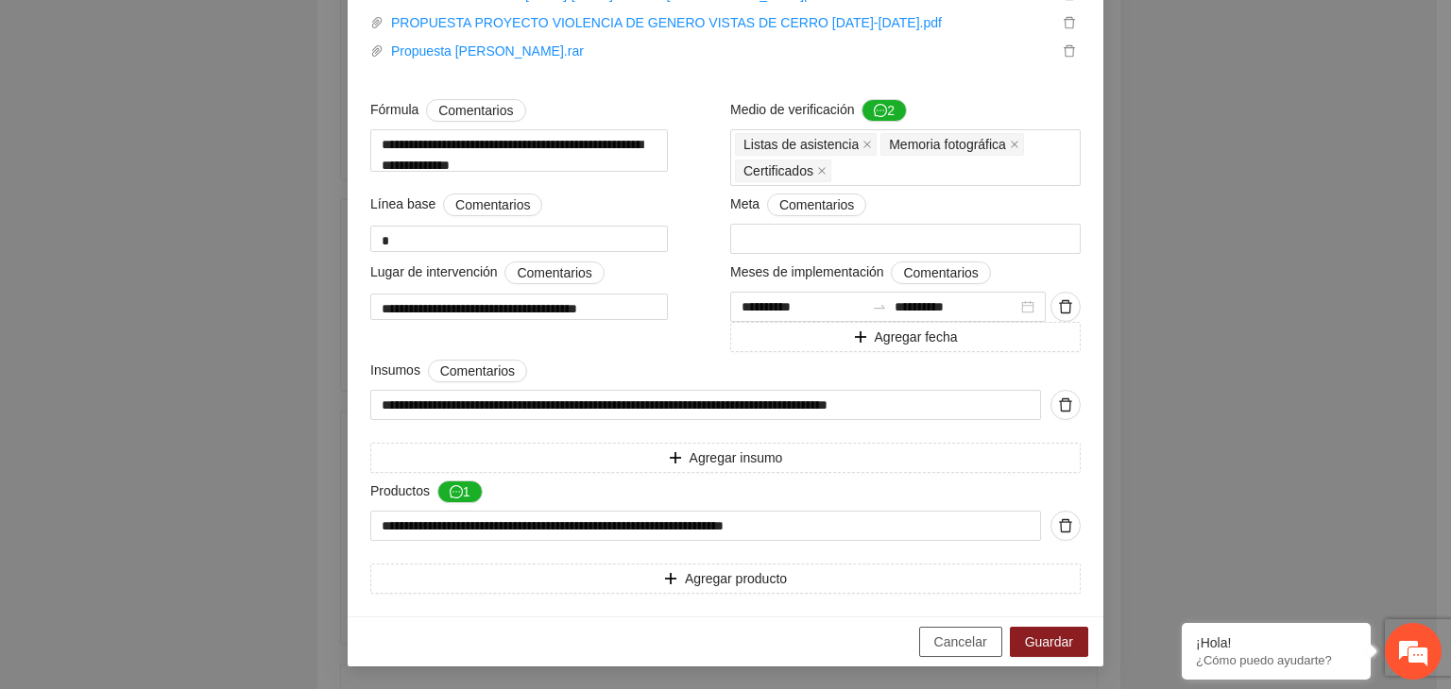
click at [963, 644] on span "Cancelar" at bounding box center [960, 642] width 53 height 21
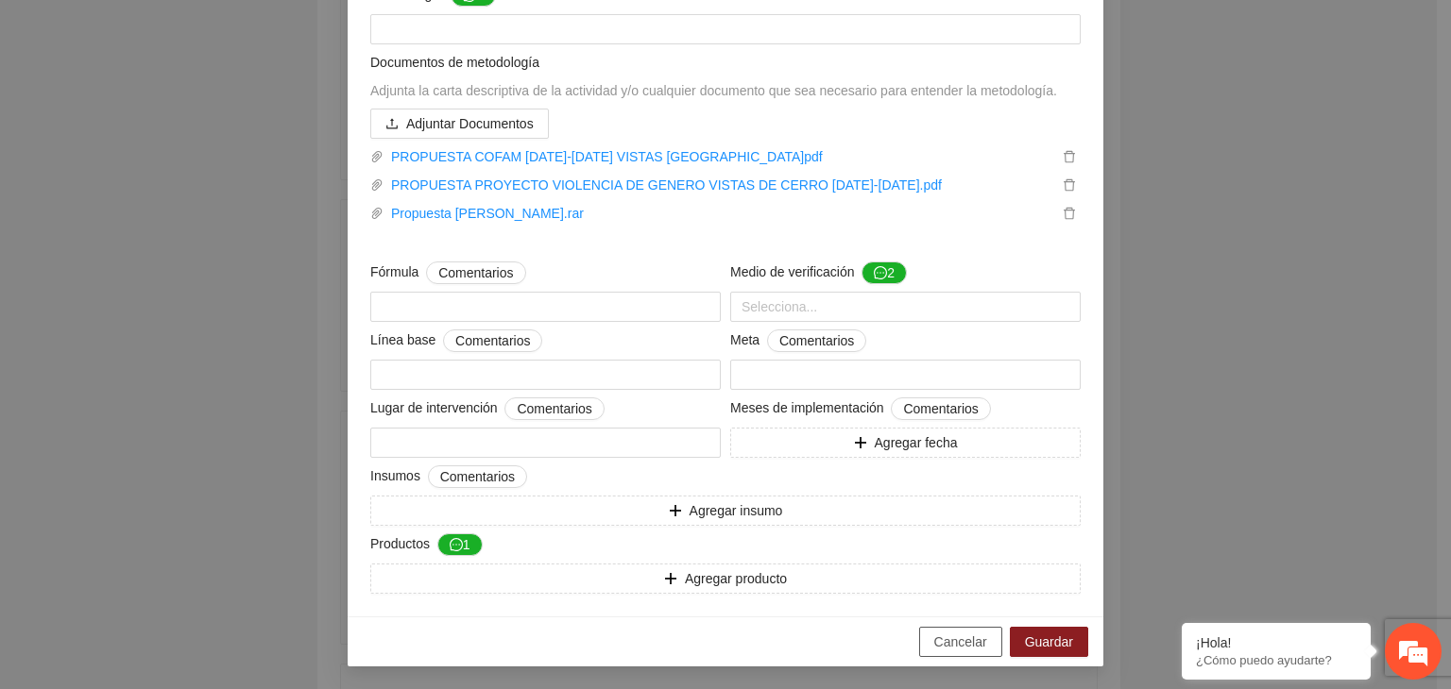
scroll to position [295, 0]
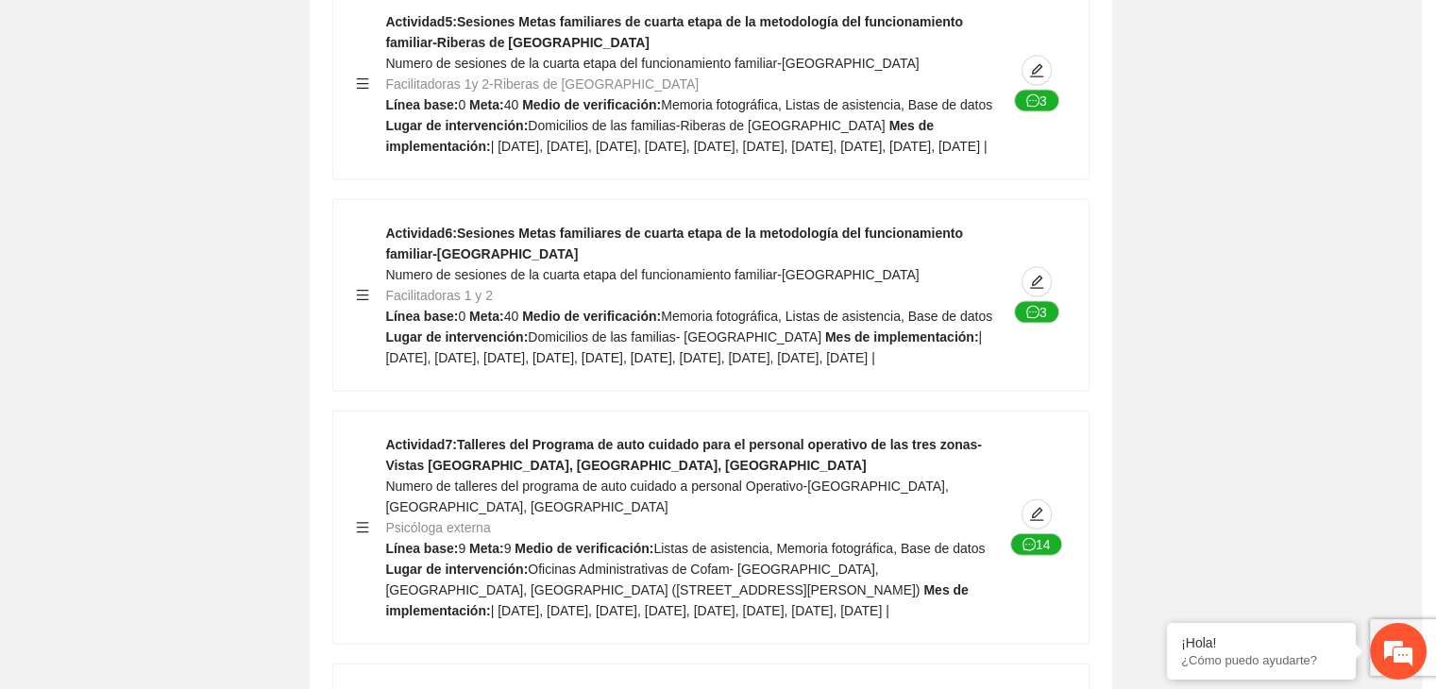
type textarea "**********"
type input "**********"
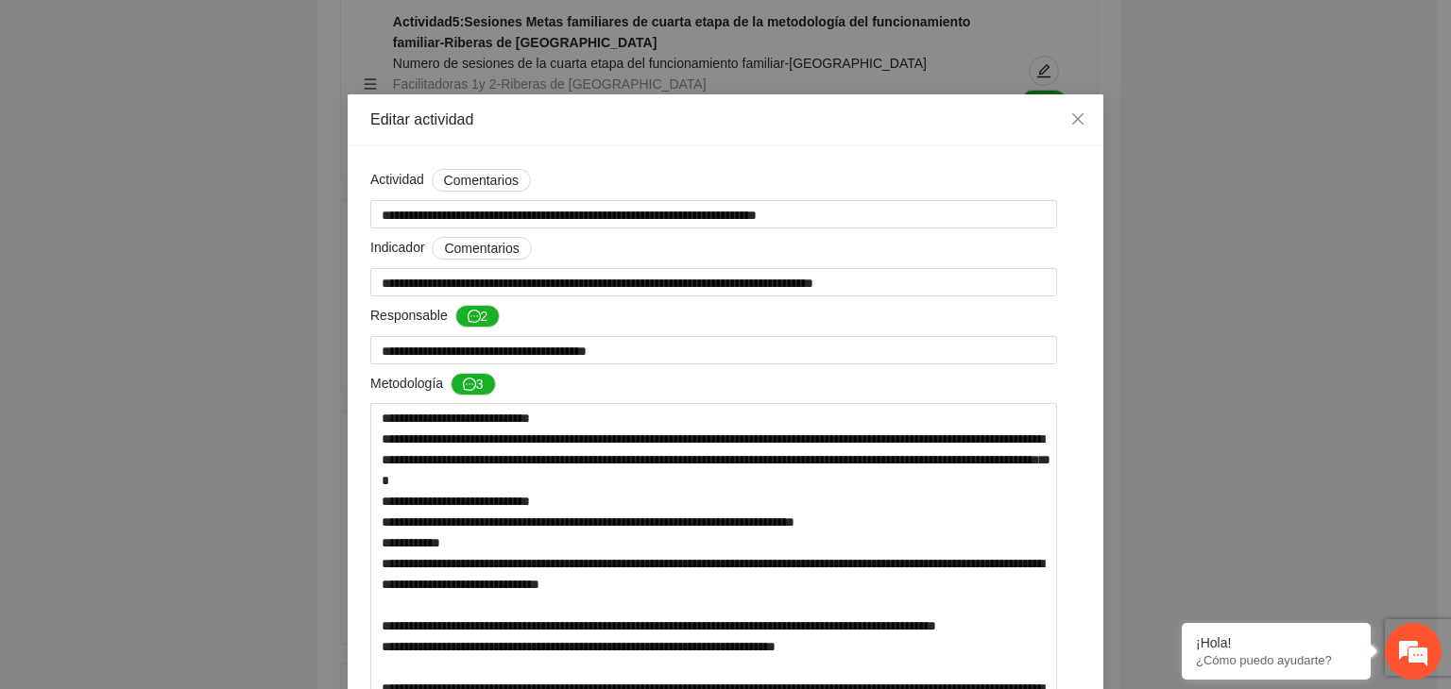
click at [1227, 205] on div "**********" at bounding box center [725, 344] width 1451 height 689
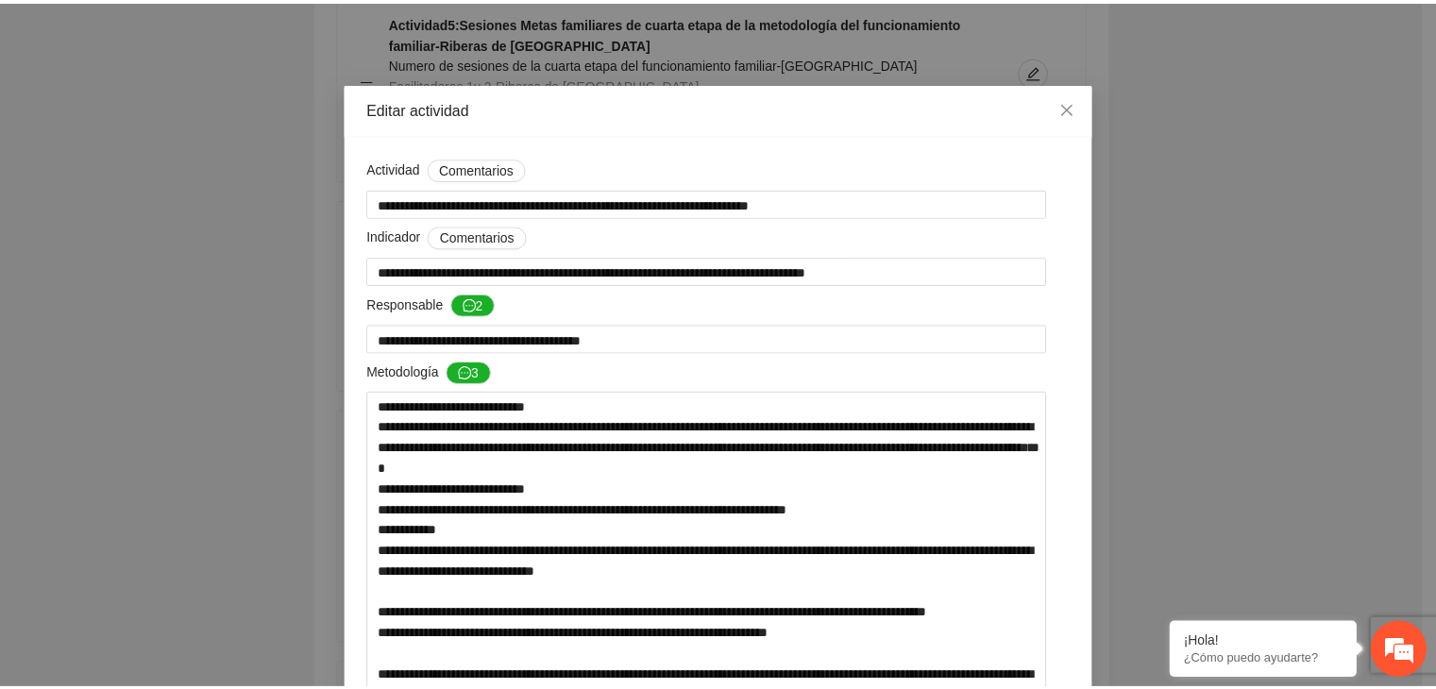
scroll to position [0, 0]
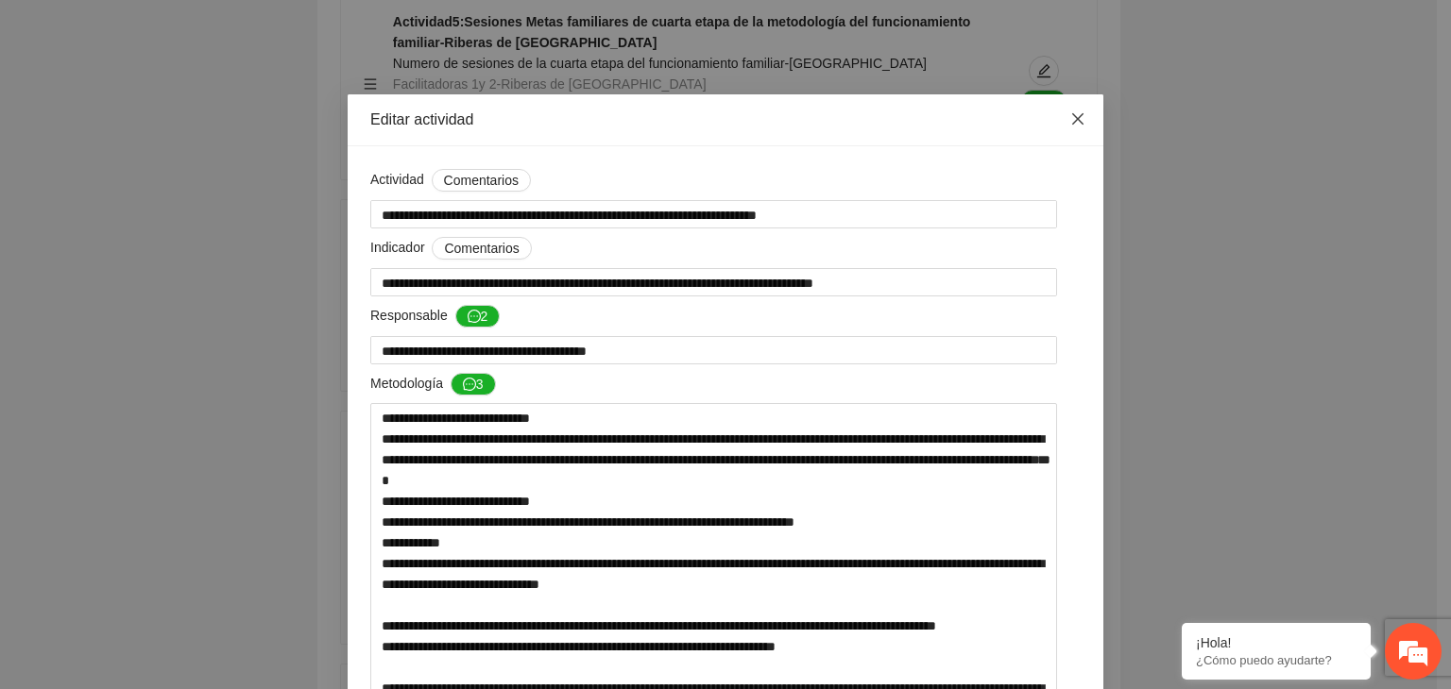
click at [1070, 118] on icon "close" at bounding box center [1077, 118] width 15 height 15
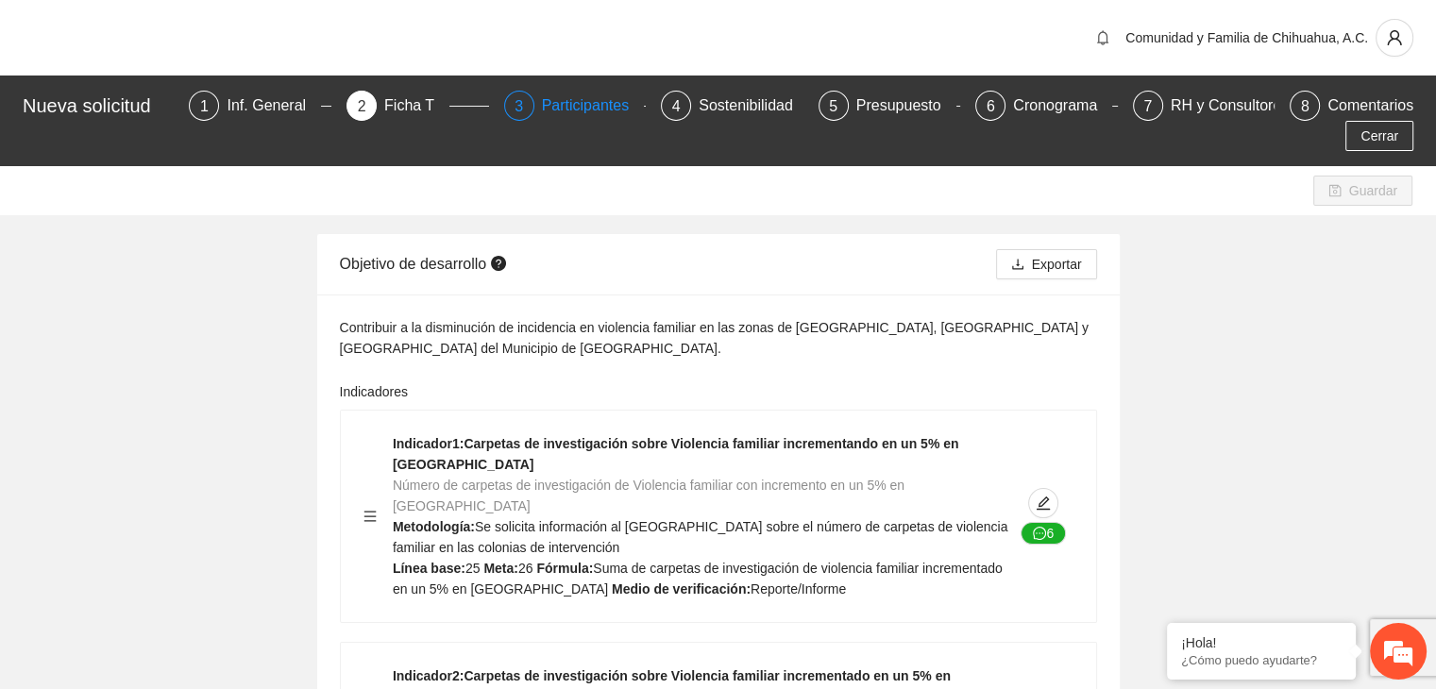
click at [542, 93] on div "Participantes" at bounding box center [593, 106] width 103 height 30
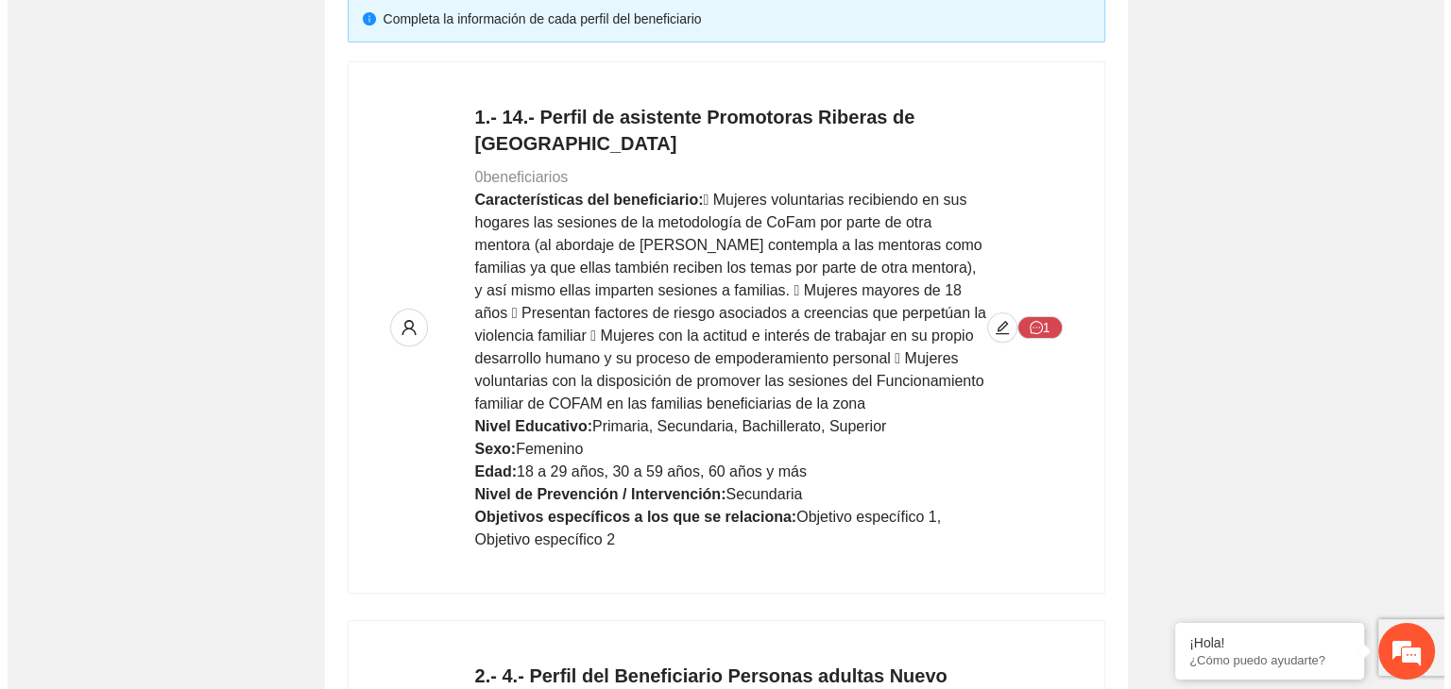
scroll to position [416, 0]
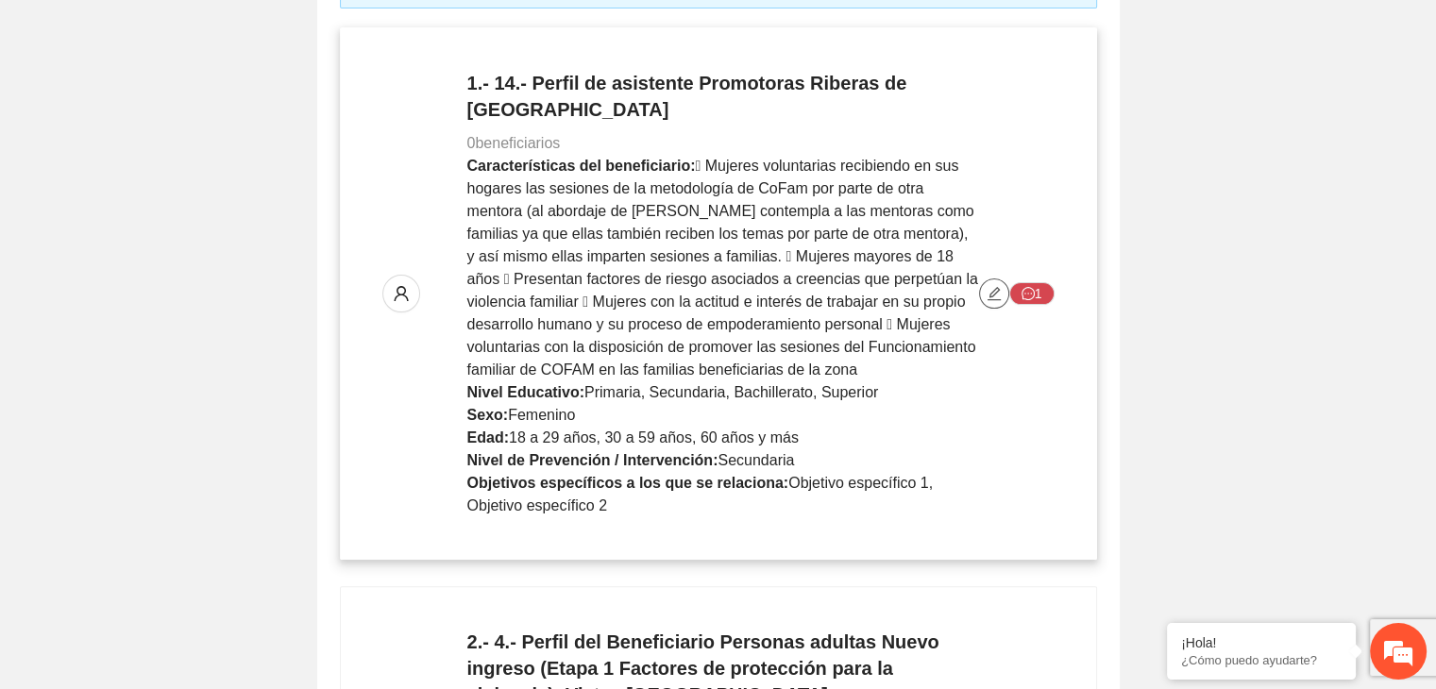
click at [989, 284] on button "button" at bounding box center [994, 294] width 30 height 30
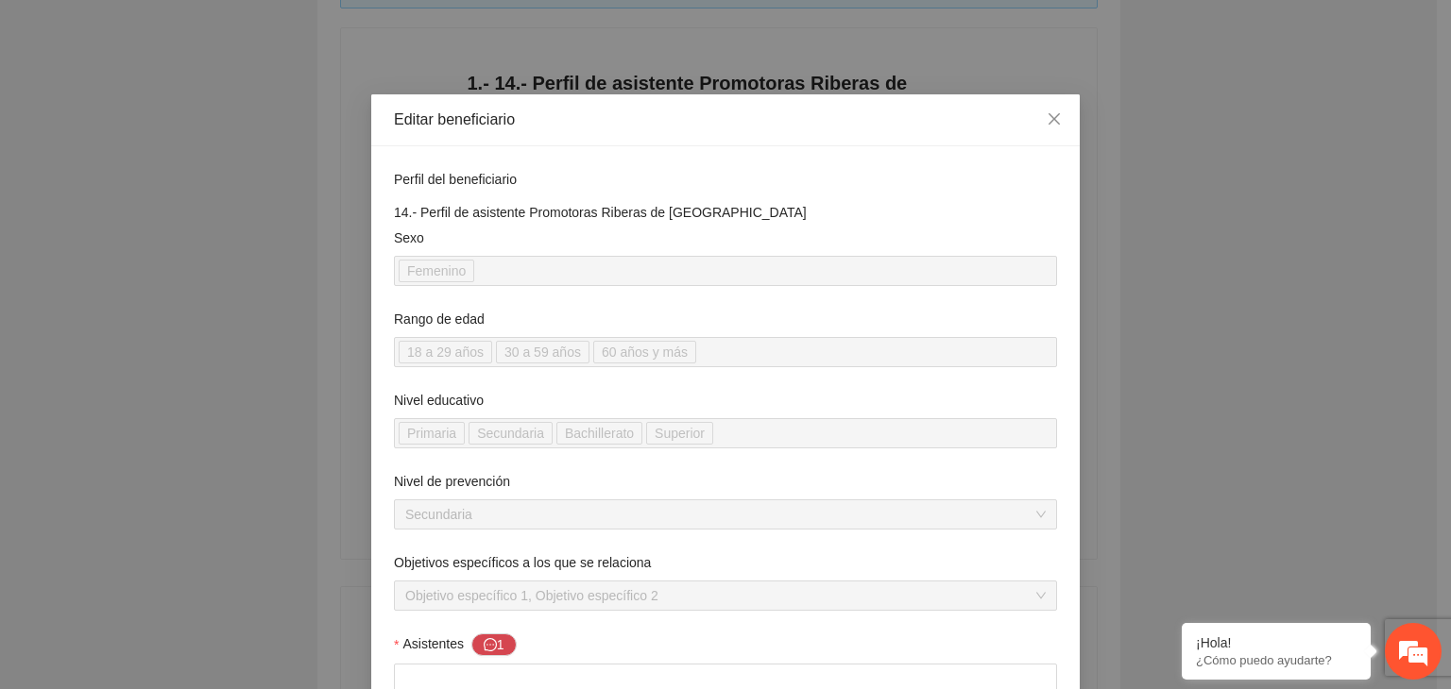
click at [1254, 205] on div "**********" at bounding box center [725, 344] width 1451 height 689
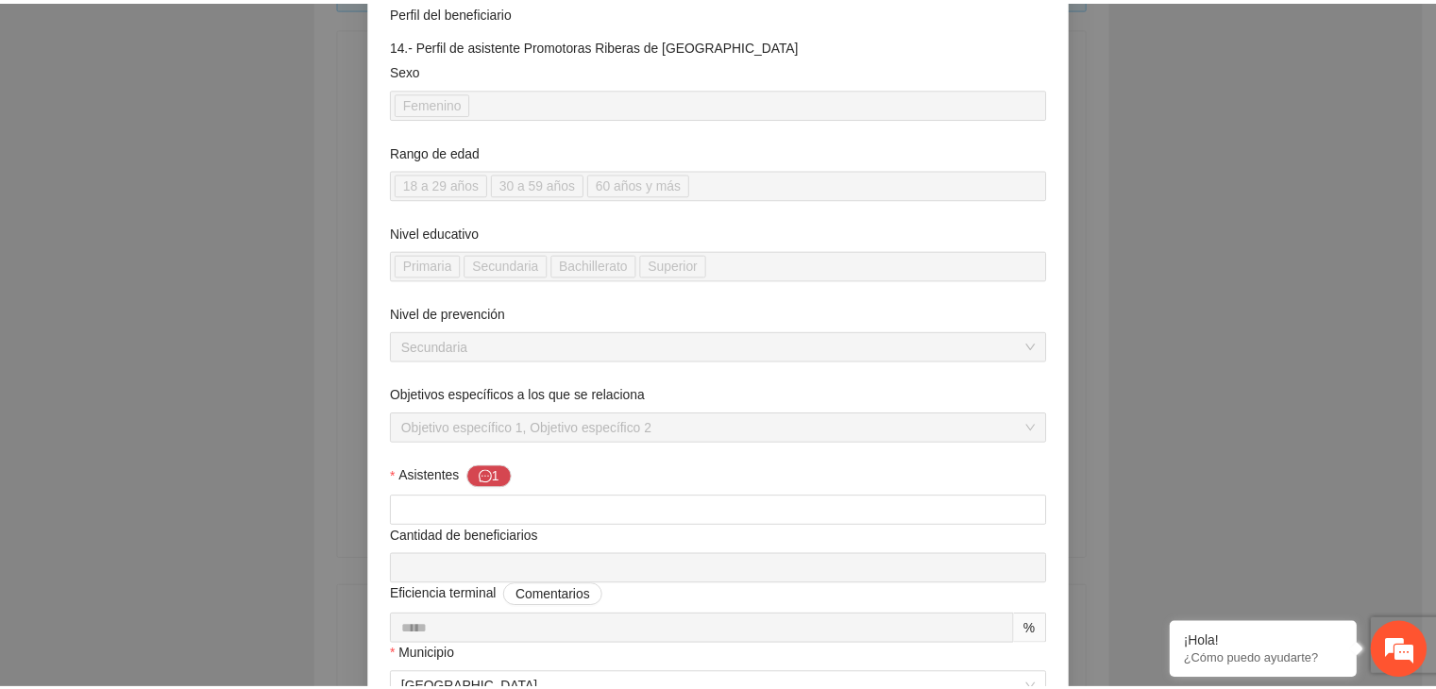
scroll to position [0, 0]
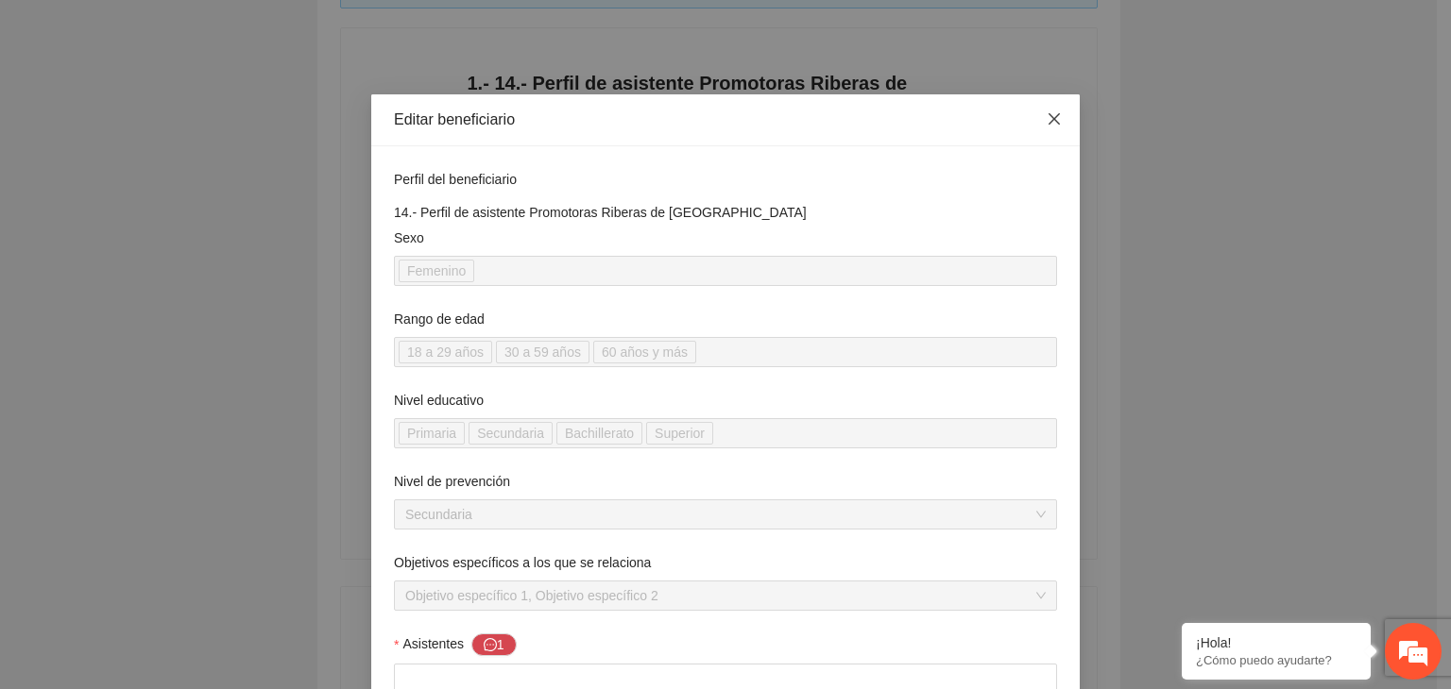
click at [1048, 122] on icon "close" at bounding box center [1053, 118] width 11 height 11
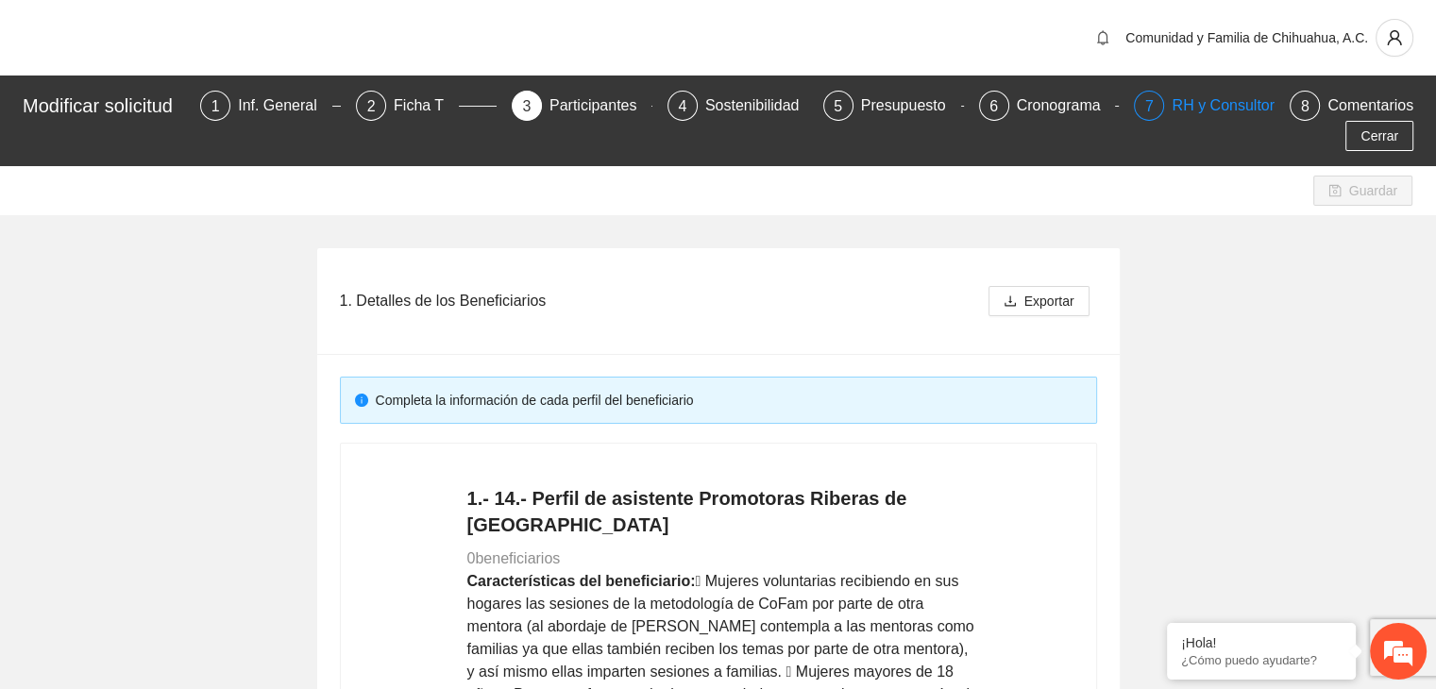
click at [1230, 105] on div "RH y Consultores" at bounding box center [1238, 106] width 133 height 30
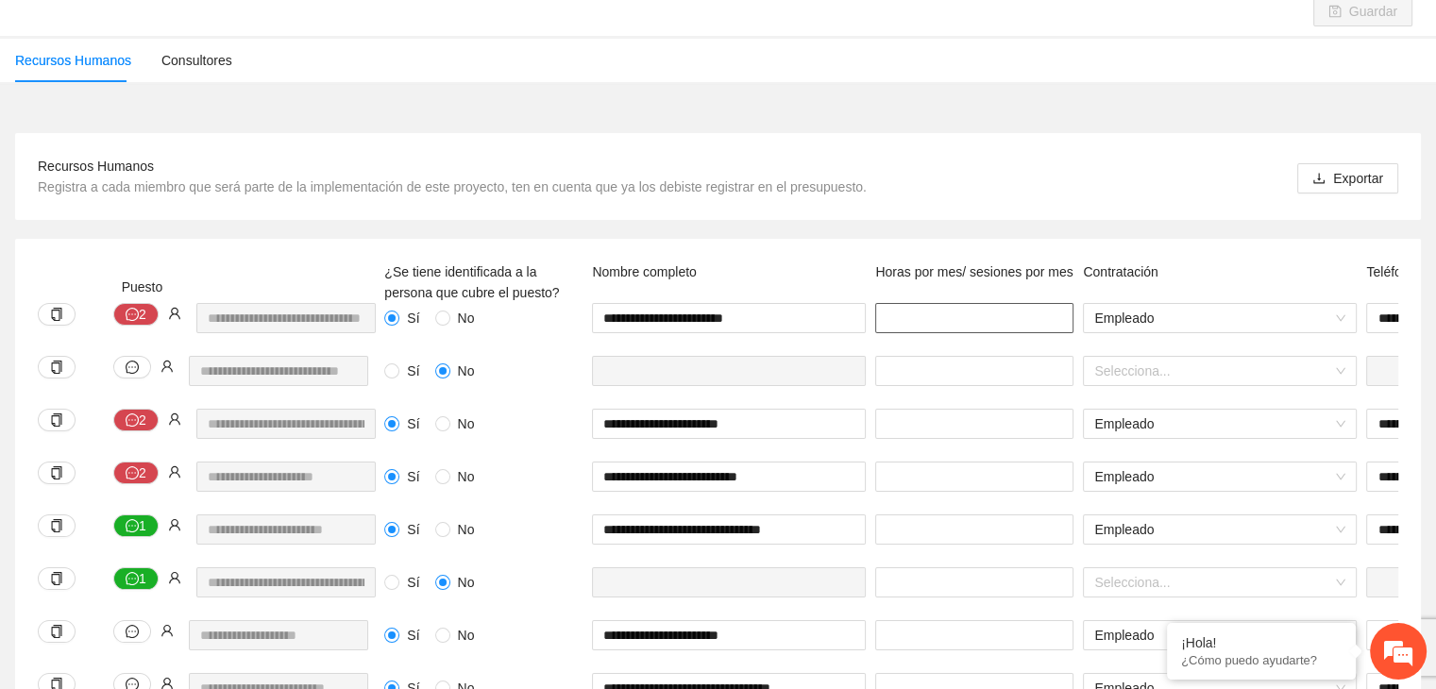
scroll to position [183, 0]
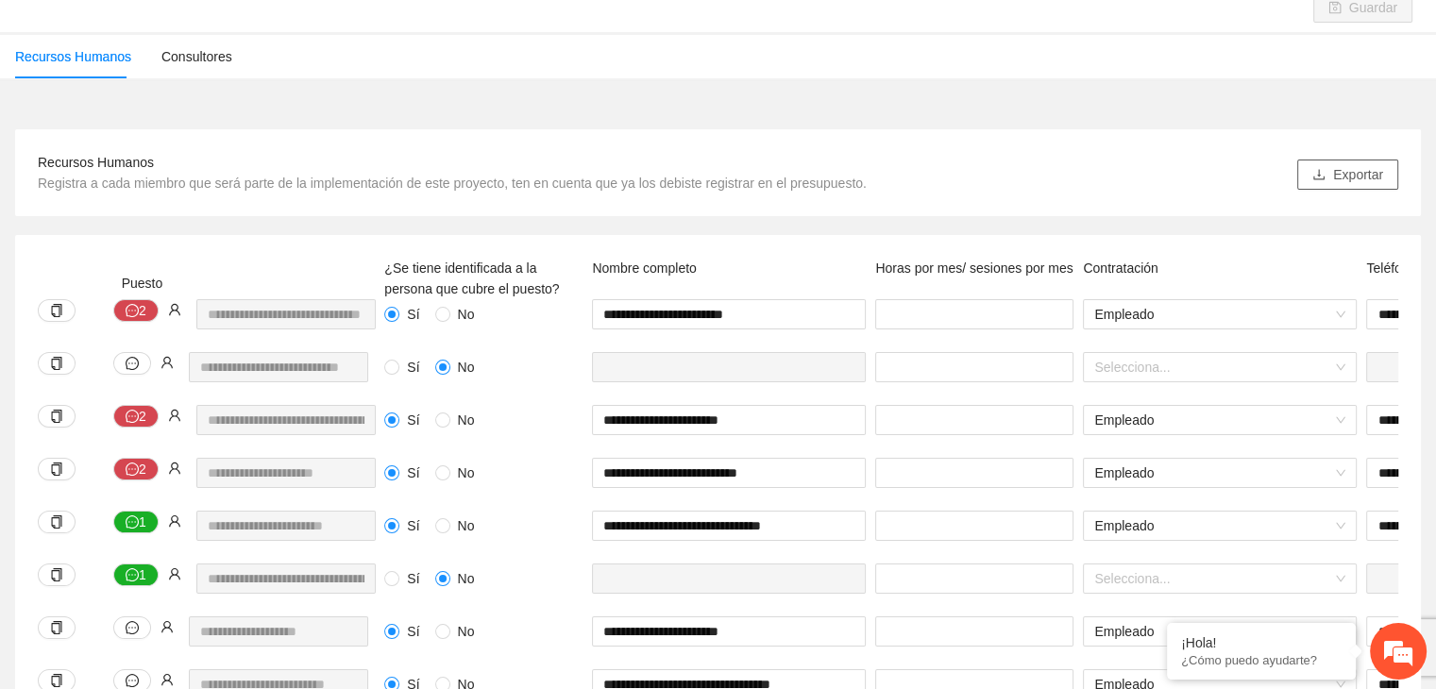
click at [1355, 164] on span "Exportar" at bounding box center [1358, 174] width 50 height 21
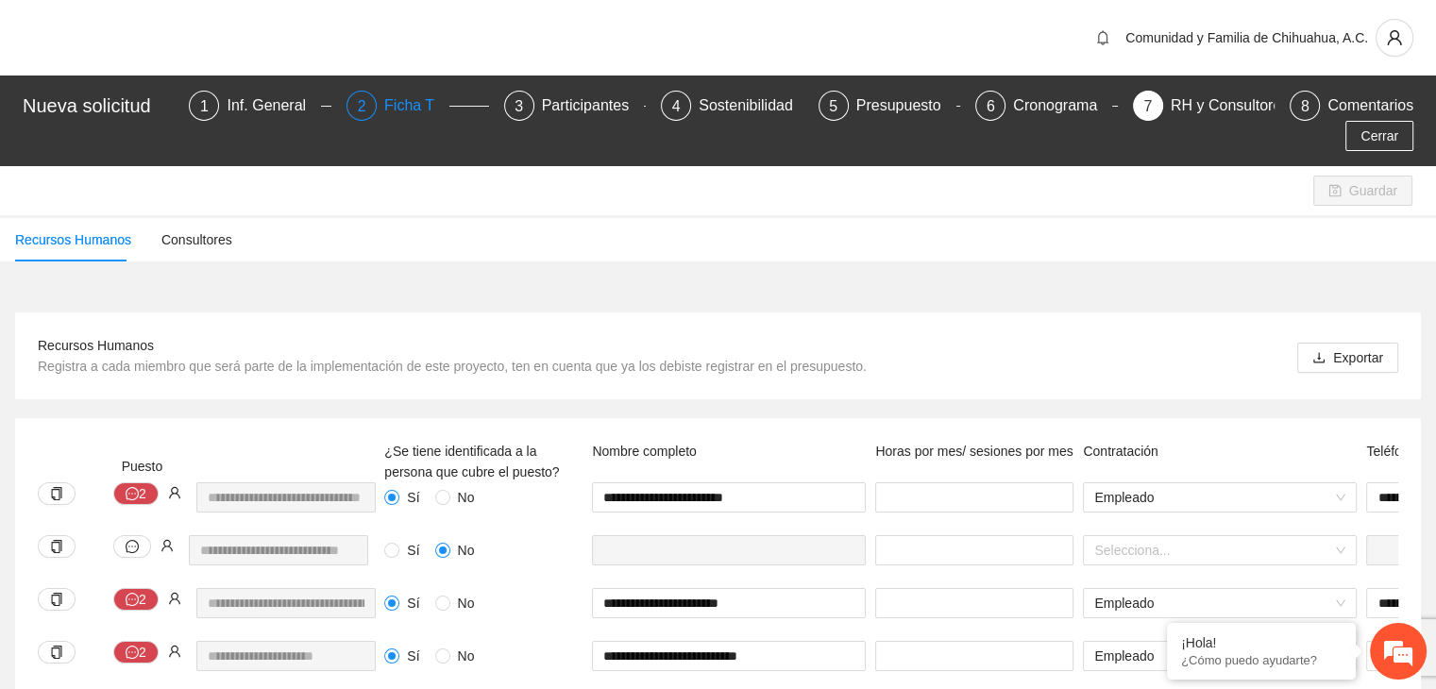
click at [389, 103] on div "Ficha T" at bounding box center [416, 106] width 65 height 30
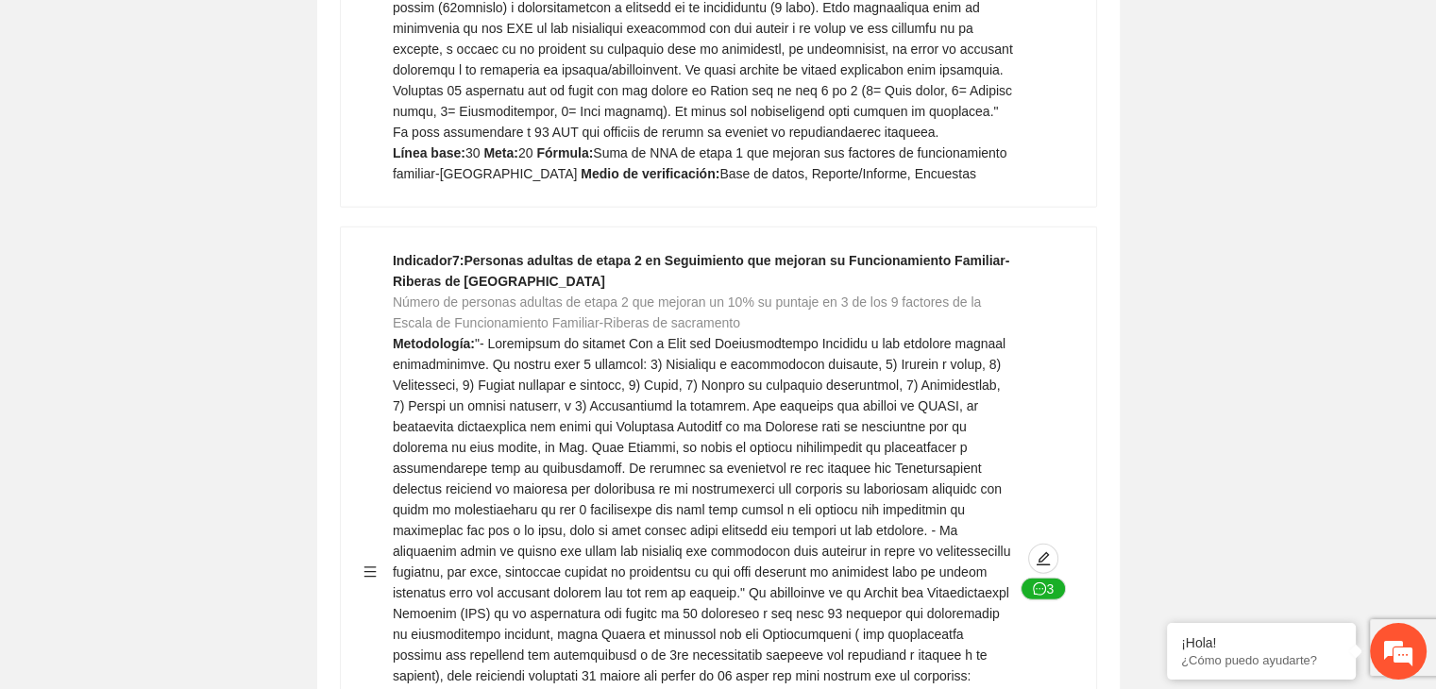
scroll to position [4855, 0]
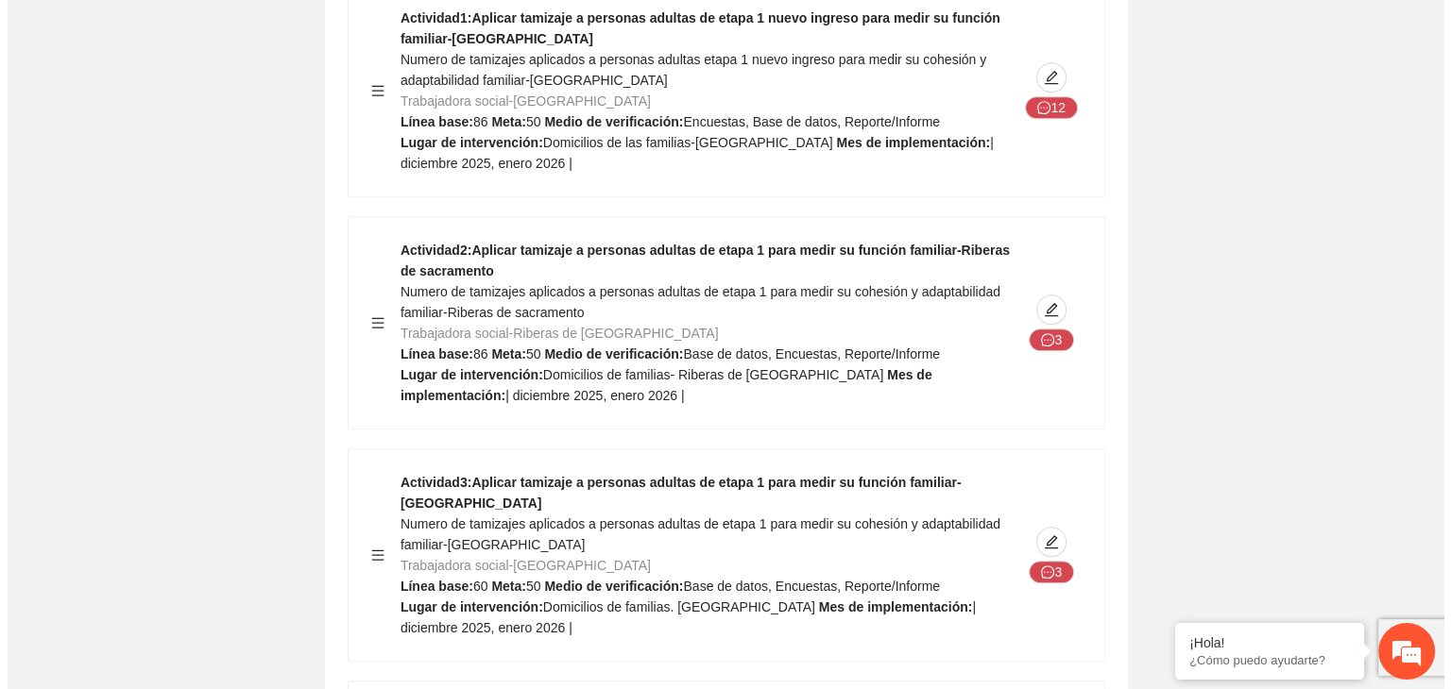
scroll to position [15431, 0]
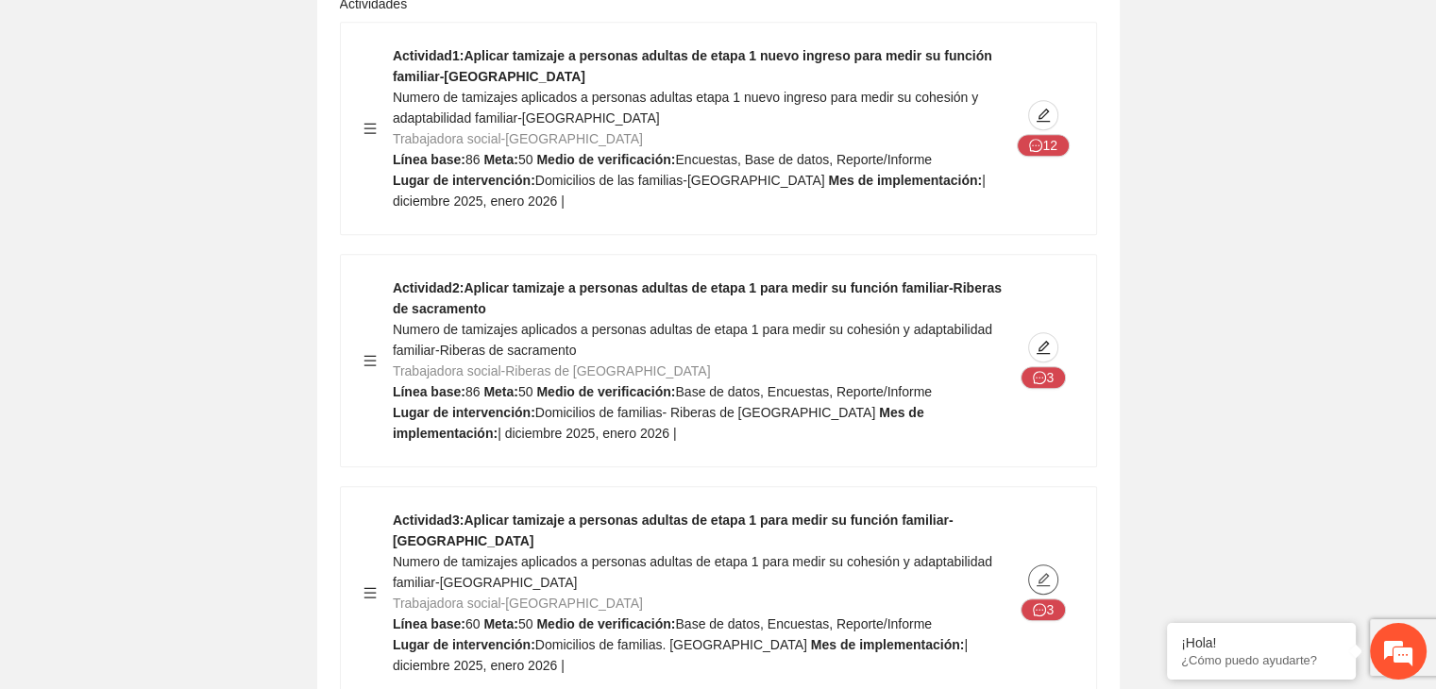
click at [1046, 572] on icon "edit" at bounding box center [1043, 579] width 15 height 15
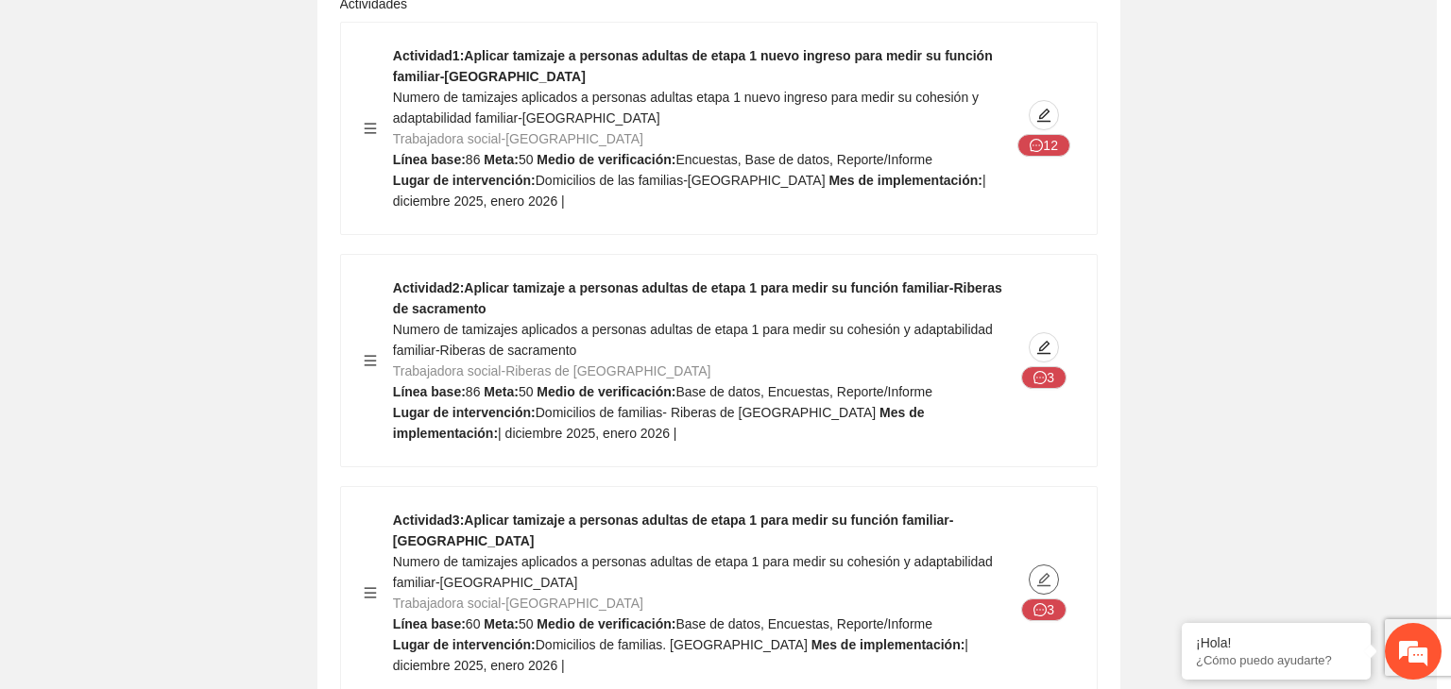
type textarea "**********"
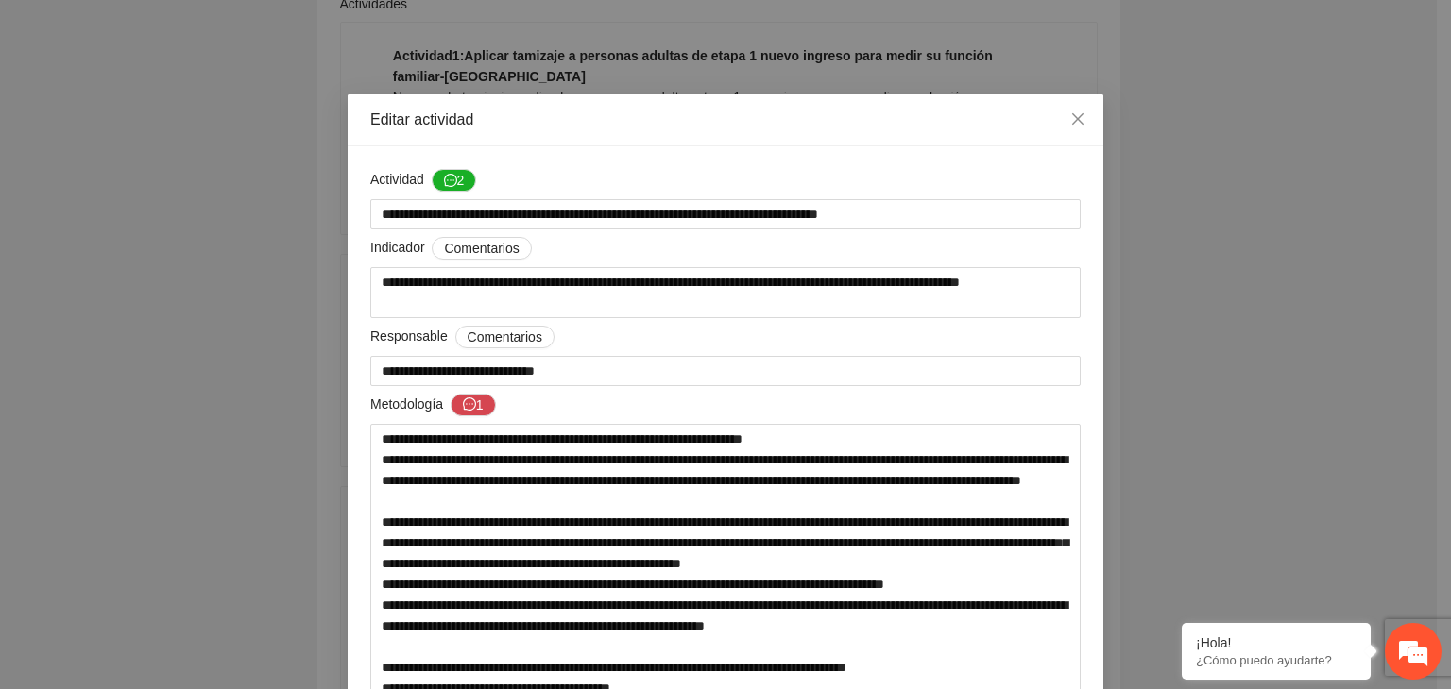
click at [1269, 219] on div "**********" at bounding box center [725, 344] width 1451 height 689
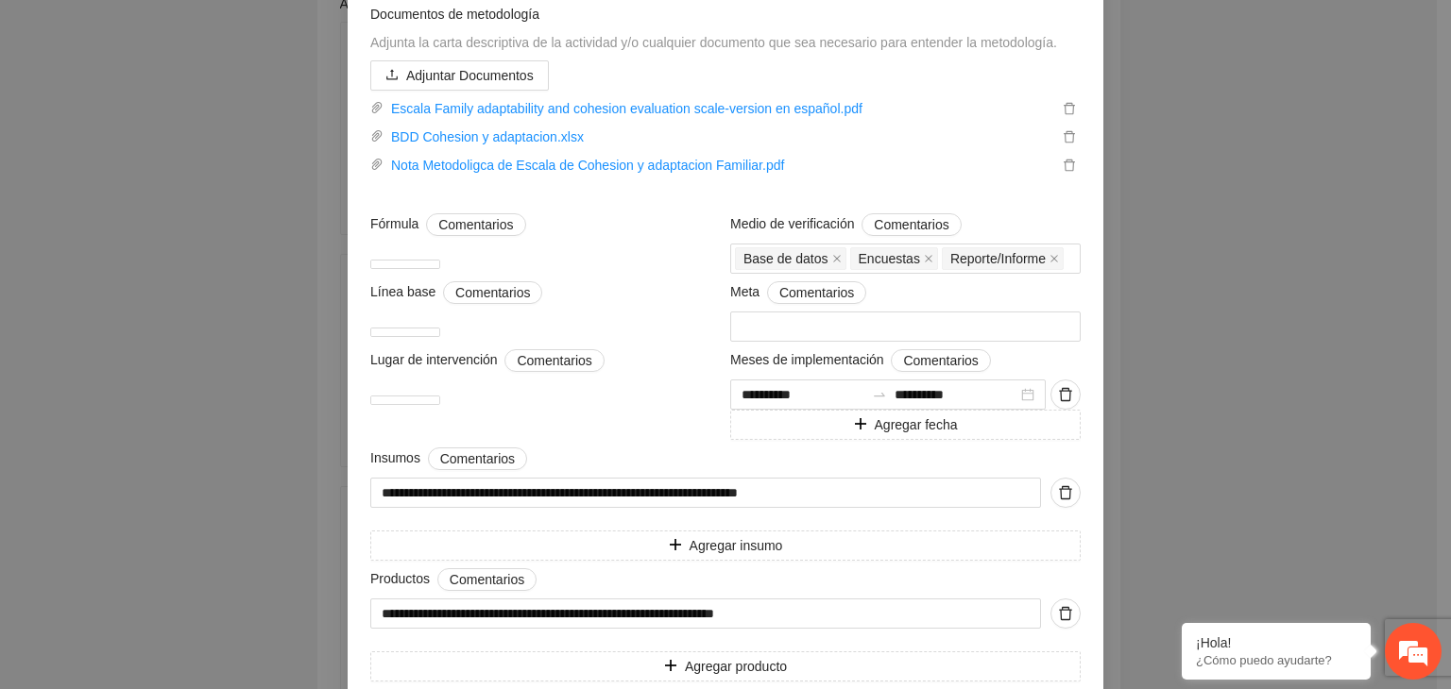
scroll to position [491, 0]
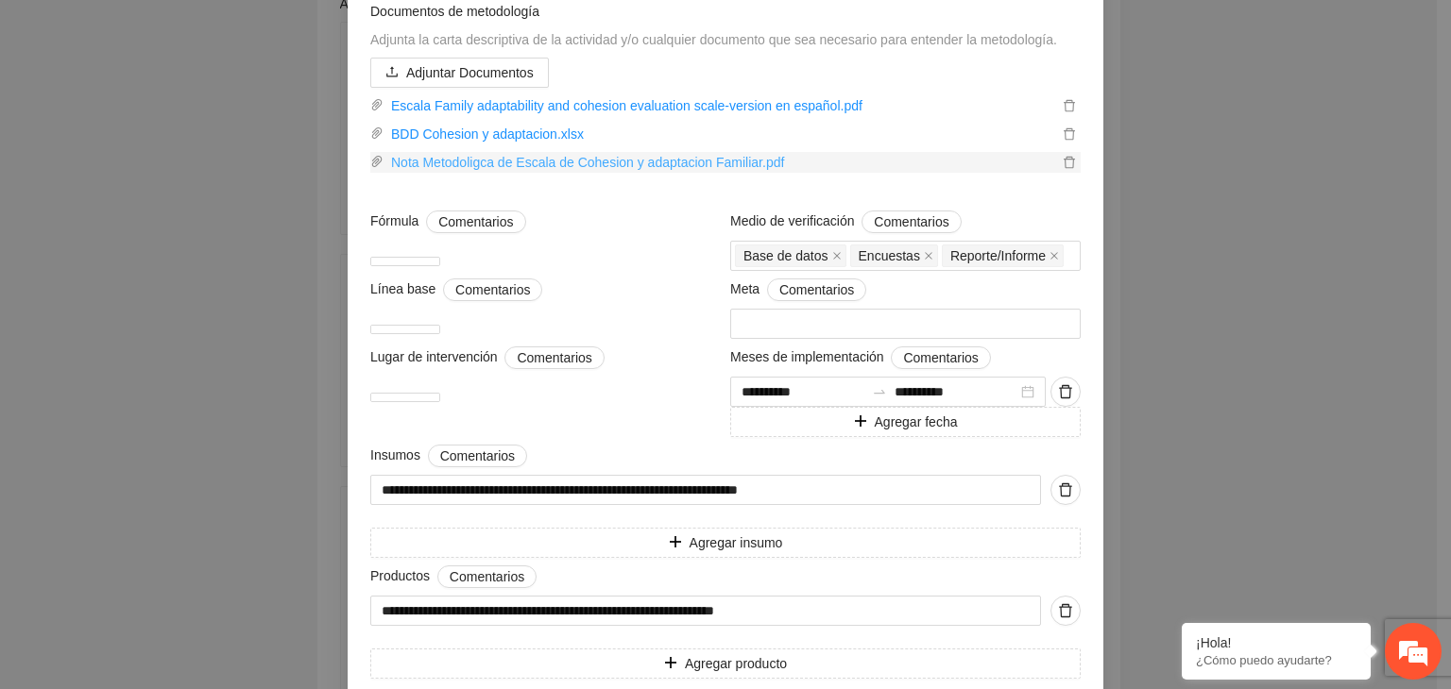
click at [694, 173] on link "Nota Metodoligca de Escala de Cohesion y adaptacion Familiar.pdf" at bounding box center [720, 162] width 674 height 21
